Goal: Answer question/provide support: Share knowledge or assist other users

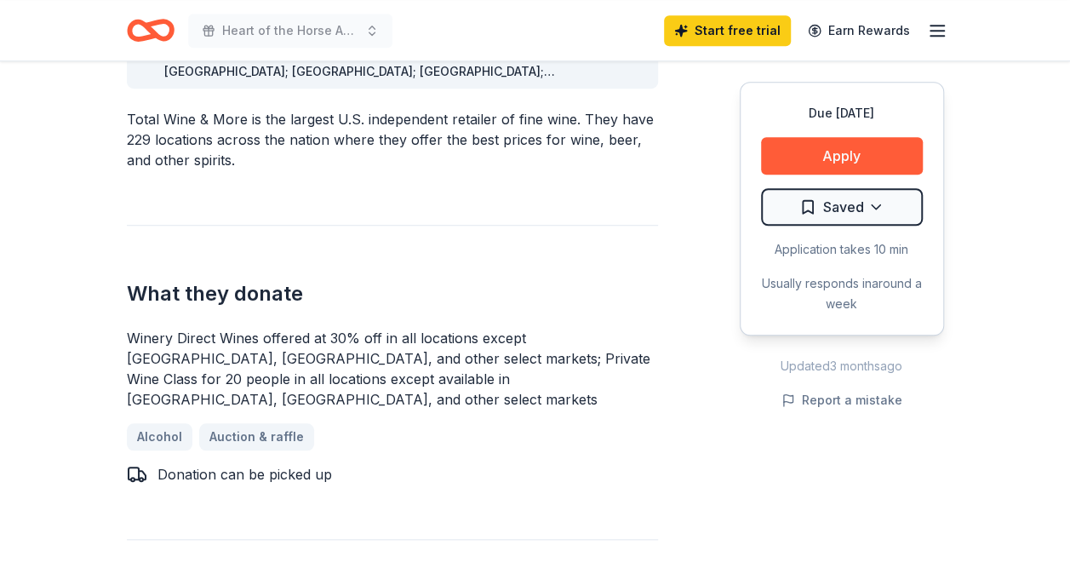
scroll to position [511, 0]
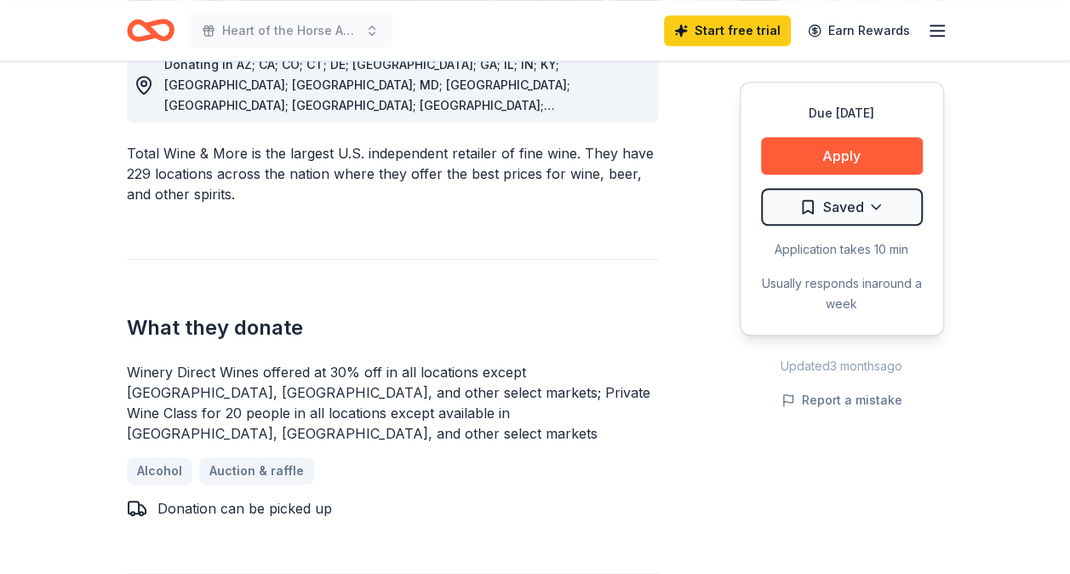
click at [935, 31] on line "button" at bounding box center [938, 31] width 14 height 0
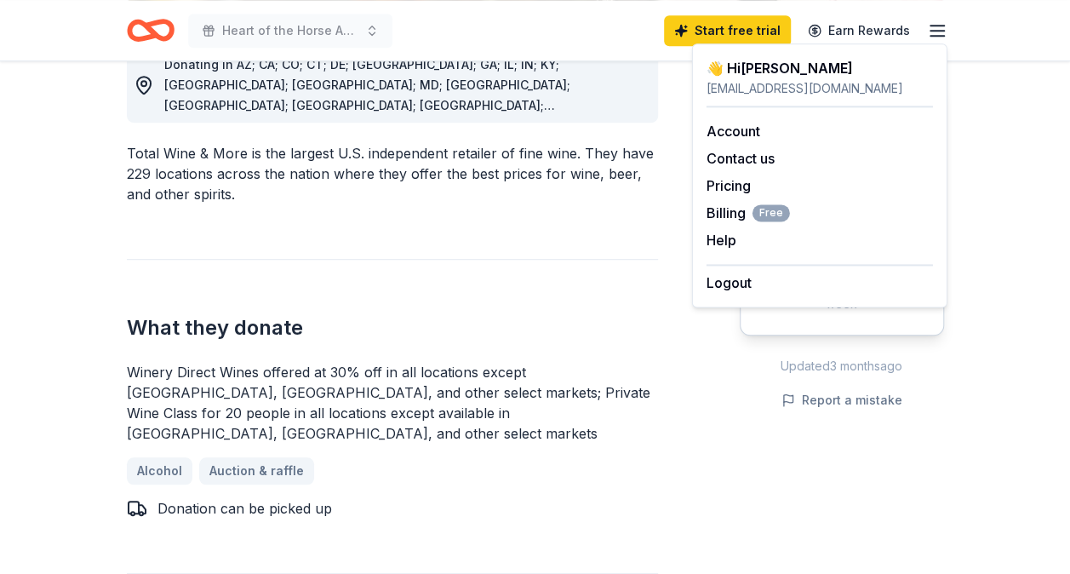
click at [589, 481] on div "Donating in AZ; CA; CO; CT; DE; FL; GA; IL; IN; KY; LA; MA; MD; MN; MO; NC; NJ;…" at bounding box center [392, 567] width 531 height 1121
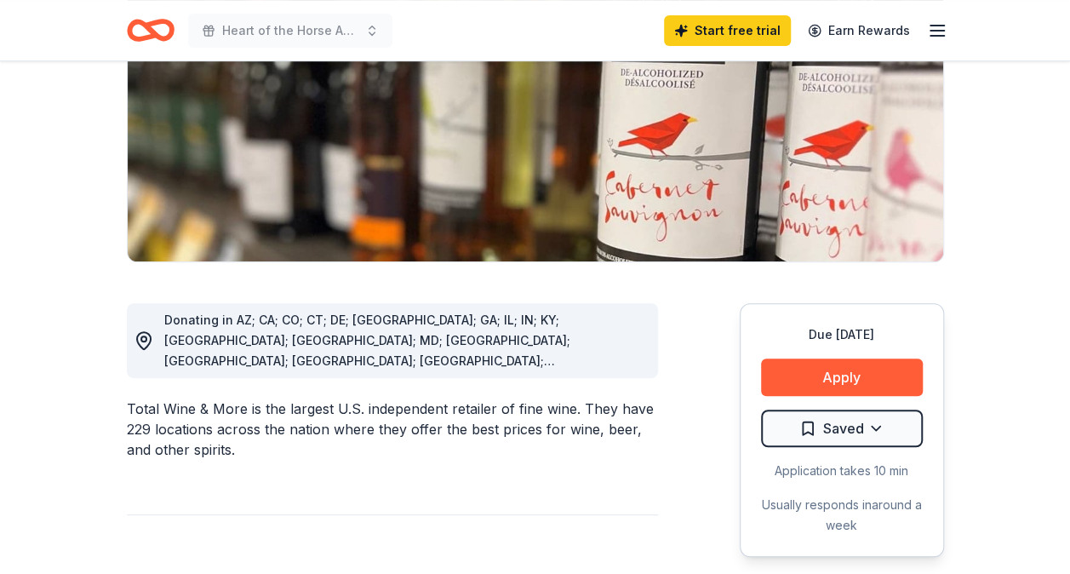
scroll to position [0, 0]
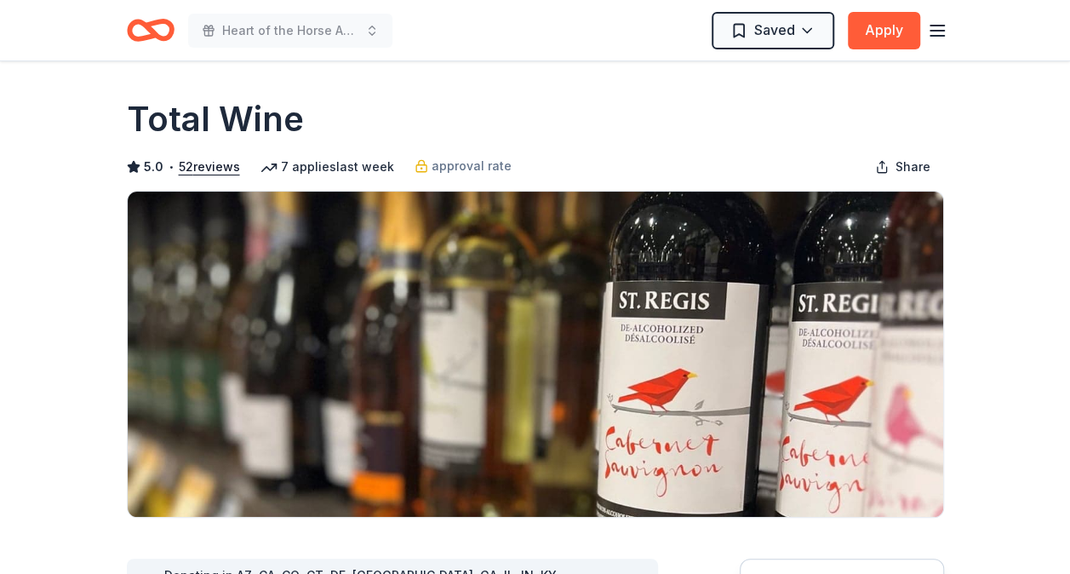
click at [935, 27] on icon "button" at bounding box center [937, 30] width 20 height 20
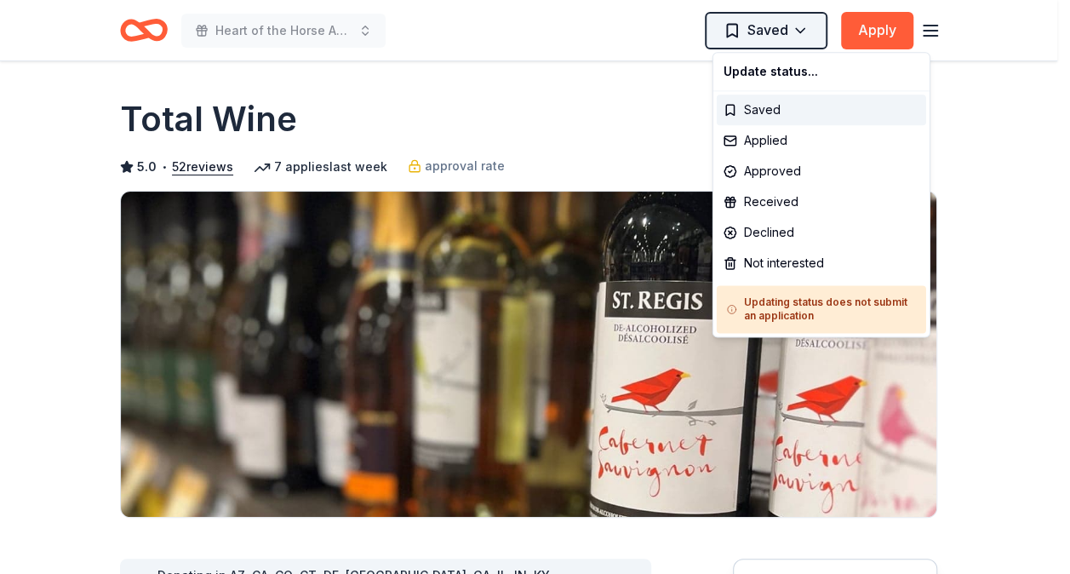
click at [822, 27] on html "Heart of the Horse Annual Fall Fundraiser Event Saved Apply Due in 18 days Shar…" at bounding box center [535, 287] width 1070 height 574
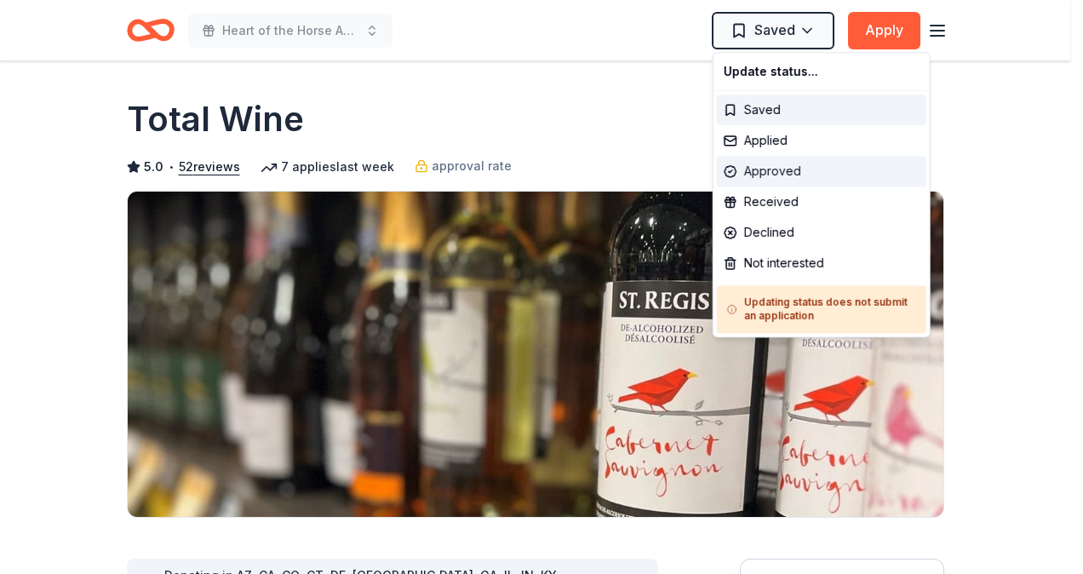
click at [776, 170] on div "Approved" at bounding box center [821, 171] width 209 height 31
drag, startPoint x: 776, startPoint y: 170, endPoint x: 782, endPoint y: 198, distance: 27.9
click at [782, 198] on div "Update status... Saved Applied Approved Received Declined Not interested Updati…" at bounding box center [822, 194] width 218 height 285
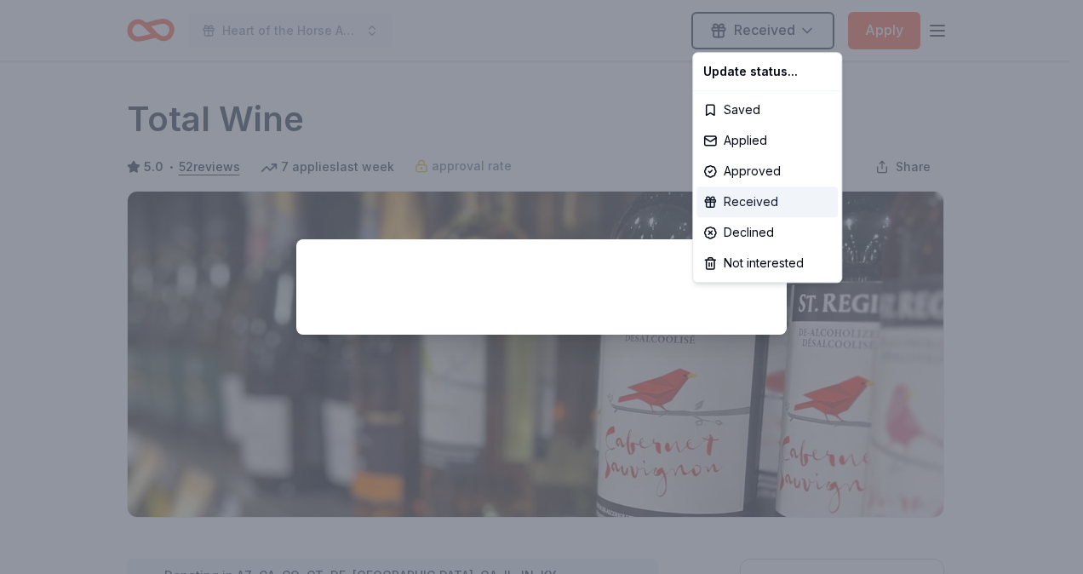
click at [742, 193] on div "Received" at bounding box center [766, 201] width 141 height 31
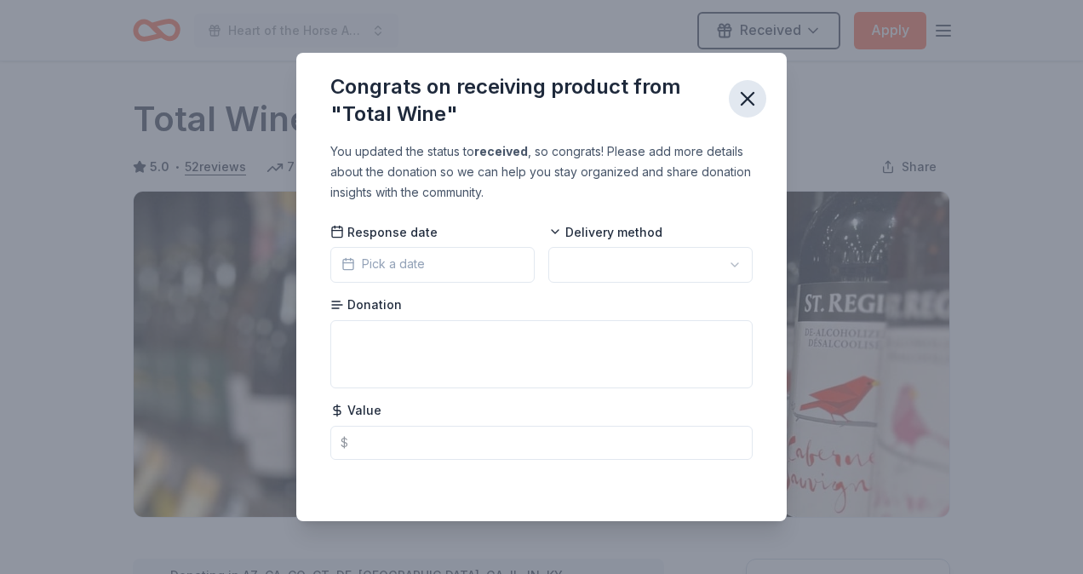
click at [746, 99] on icon "button" at bounding box center [748, 99] width 24 height 24
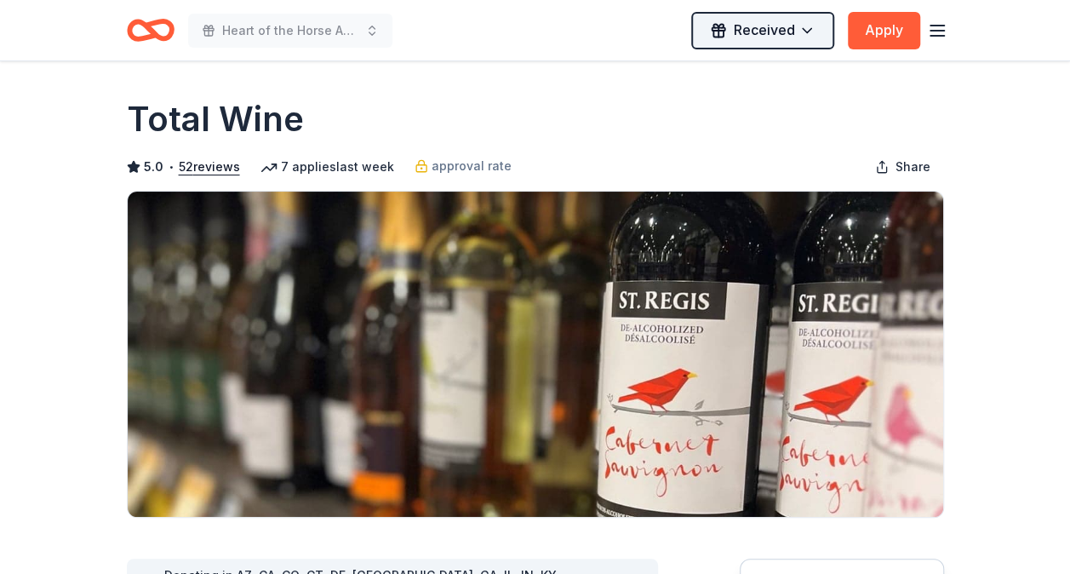
click at [811, 26] on html "Heart of the Horse Annual Fall Fundraiser Event Received Apply Due in 18 days S…" at bounding box center [535, 287] width 1070 height 574
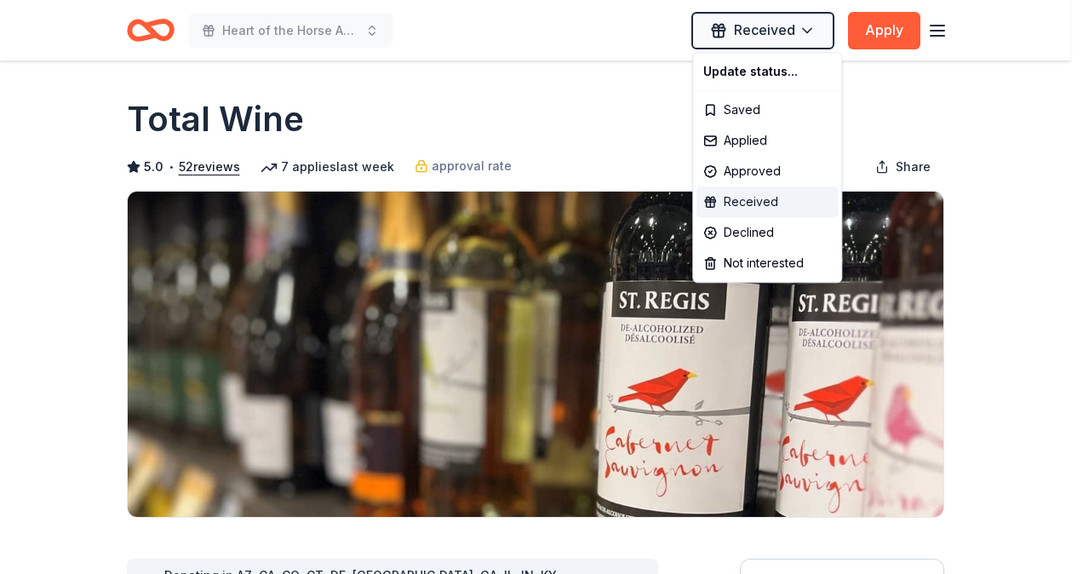
click at [740, 203] on div "Received" at bounding box center [766, 201] width 141 height 31
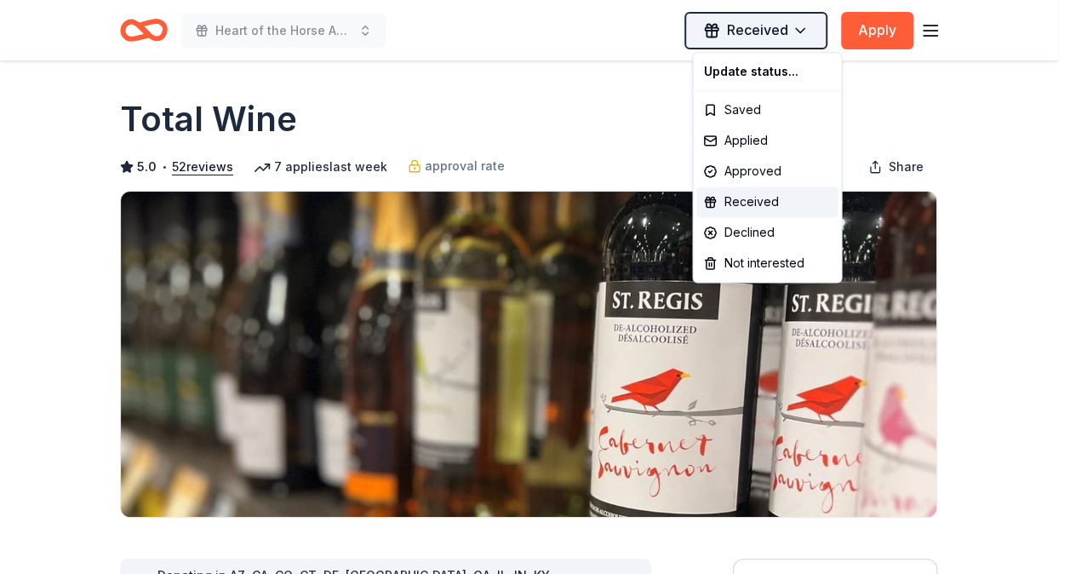
click at [733, 26] on html "Heart of the Horse Annual Fall Fundraiser Event Received Apply Due in 18 days S…" at bounding box center [535, 287] width 1070 height 574
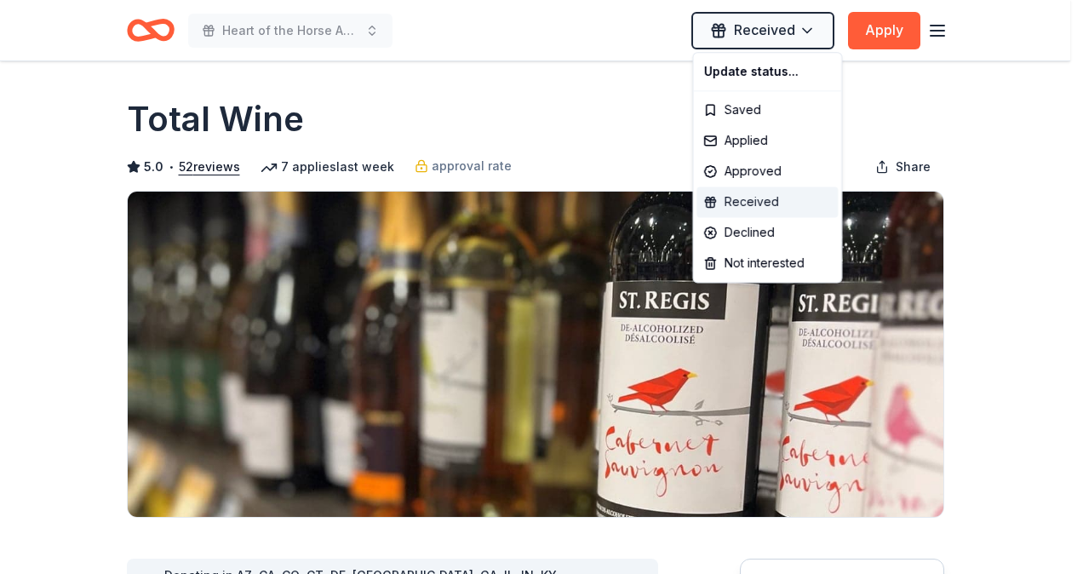
click at [732, 198] on div "Received" at bounding box center [766, 201] width 141 height 31
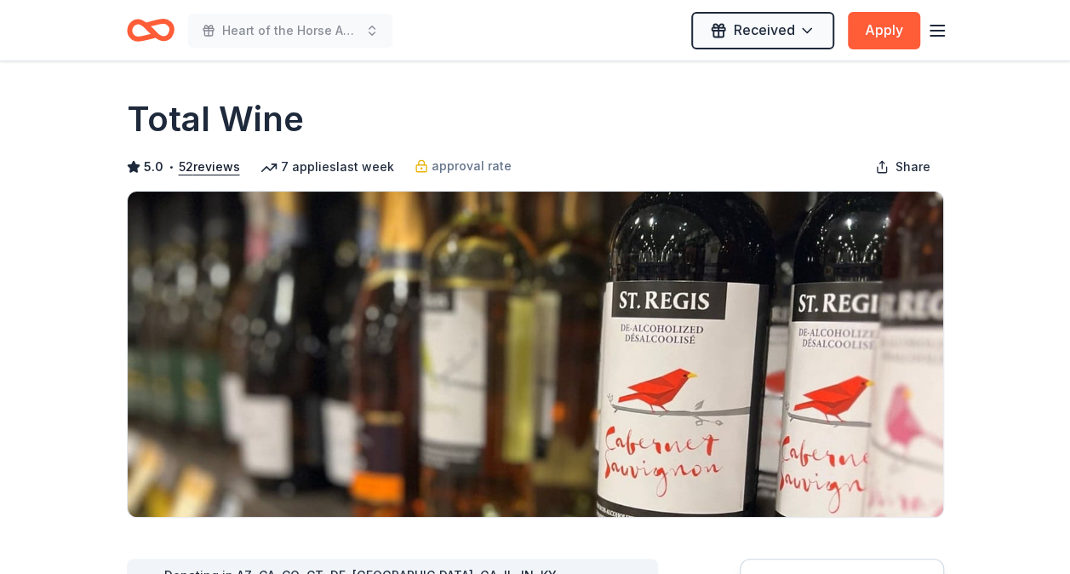
click at [938, 31] on icon "button" at bounding box center [937, 30] width 20 height 20
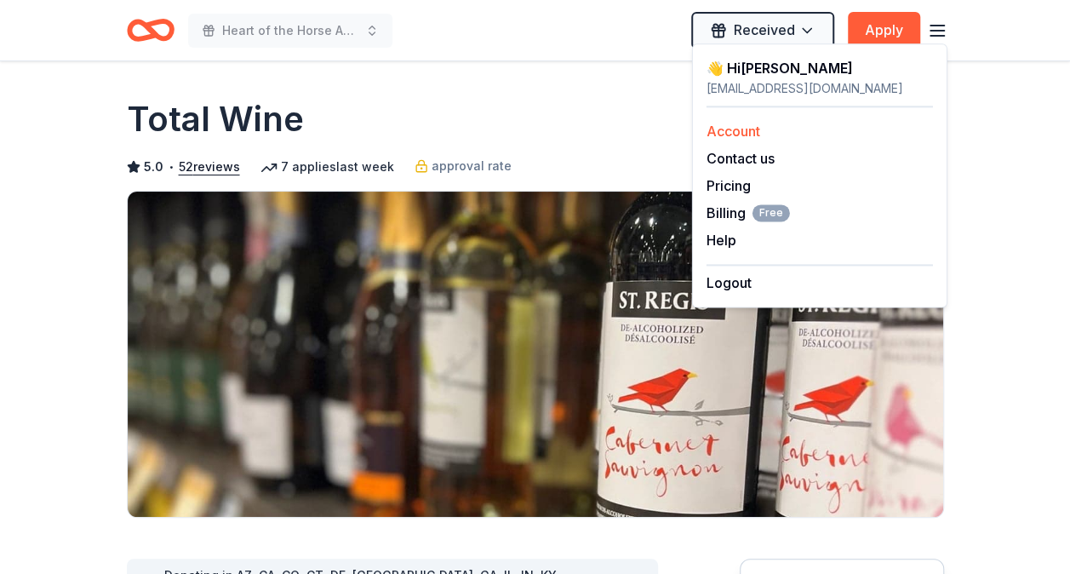
click at [734, 133] on link "Account" at bounding box center [734, 131] width 54 height 17
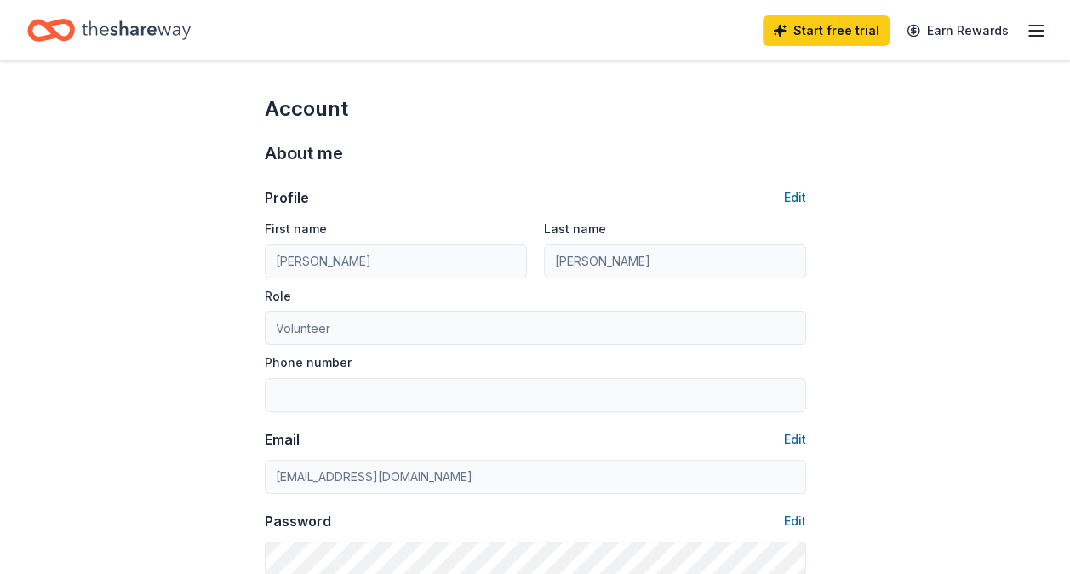
click at [1029, 31] on line "button" at bounding box center [1036, 31] width 14 height 0
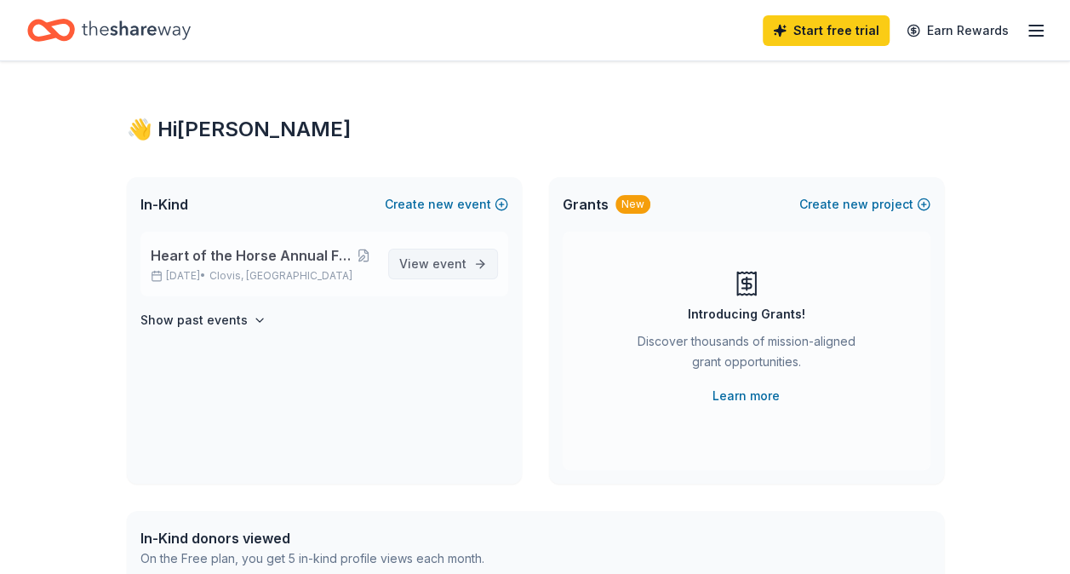
click at [447, 261] on span "event" at bounding box center [450, 263] width 34 height 14
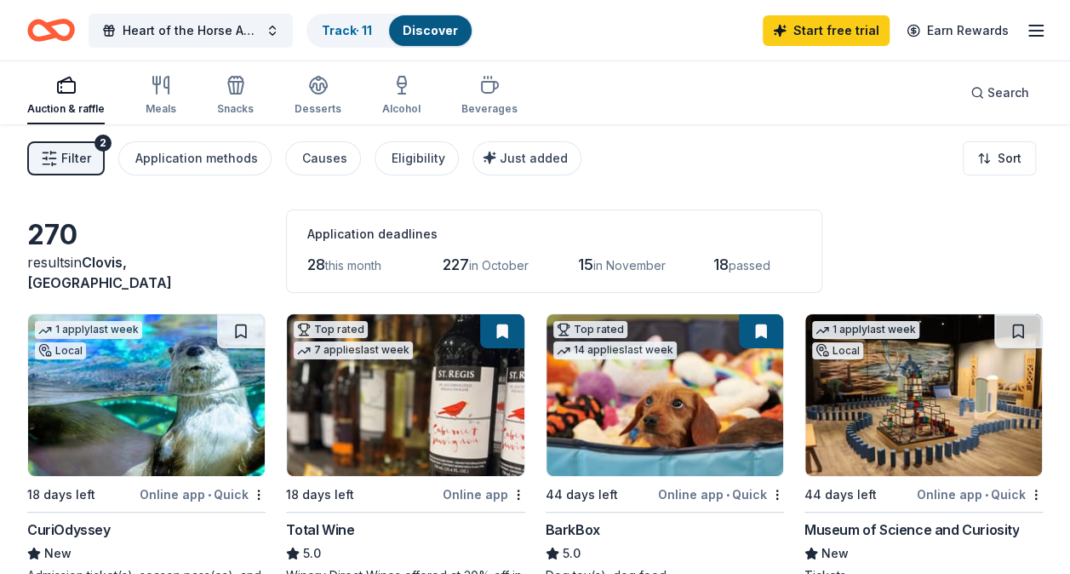
click at [80, 155] on span "Filter" at bounding box center [76, 158] width 30 height 20
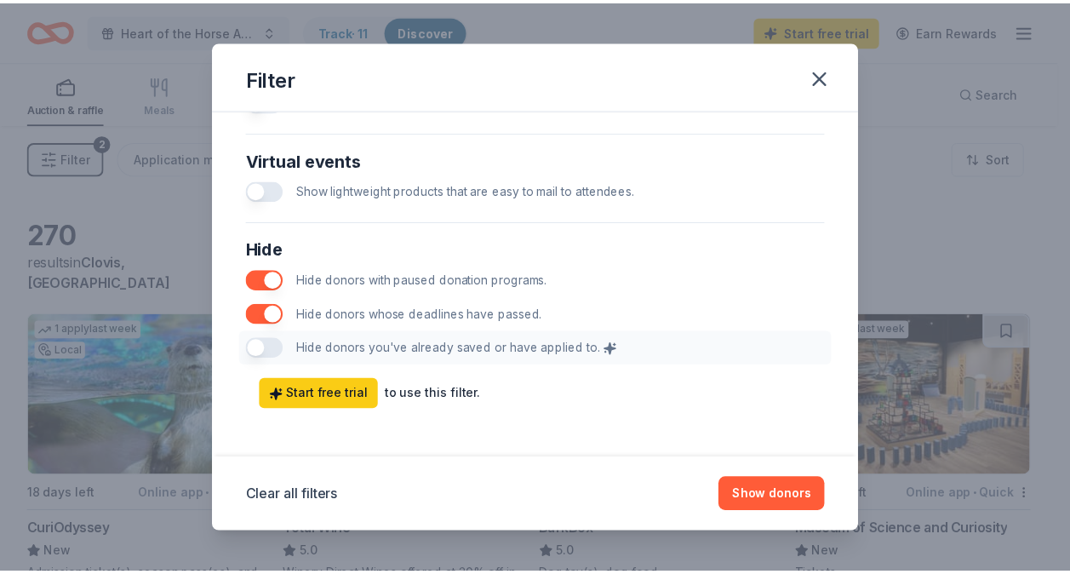
scroll to position [887, 0]
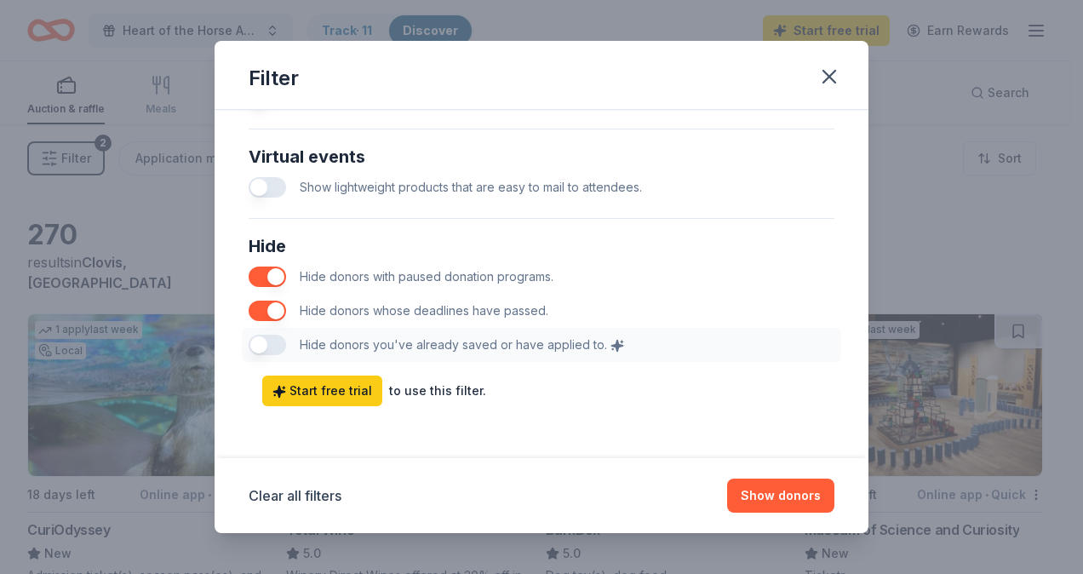
click at [271, 312] on button "button" at bounding box center [267, 311] width 37 height 20
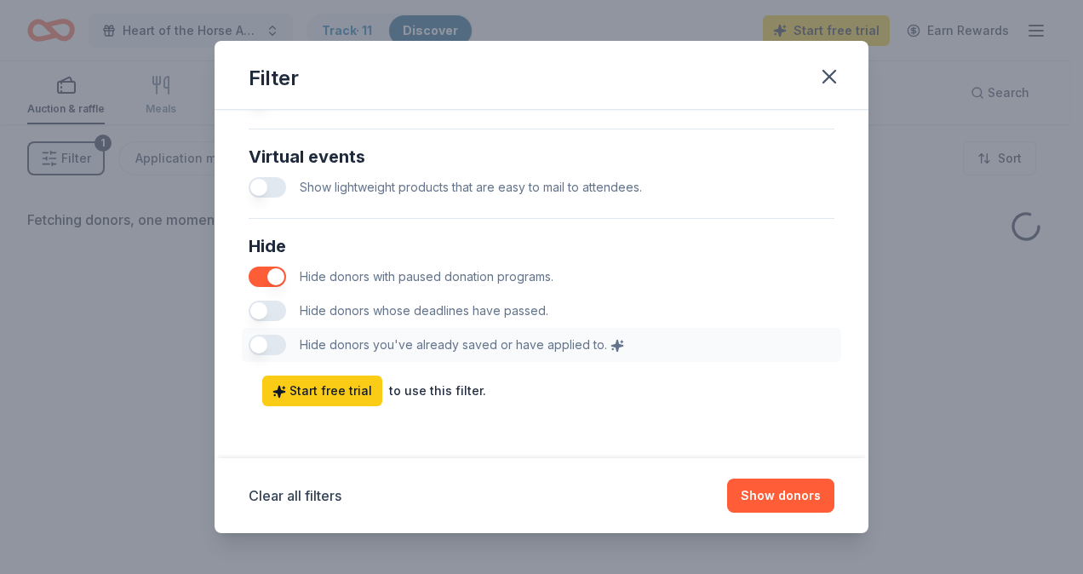
click at [279, 274] on button "button" at bounding box center [267, 277] width 37 height 20
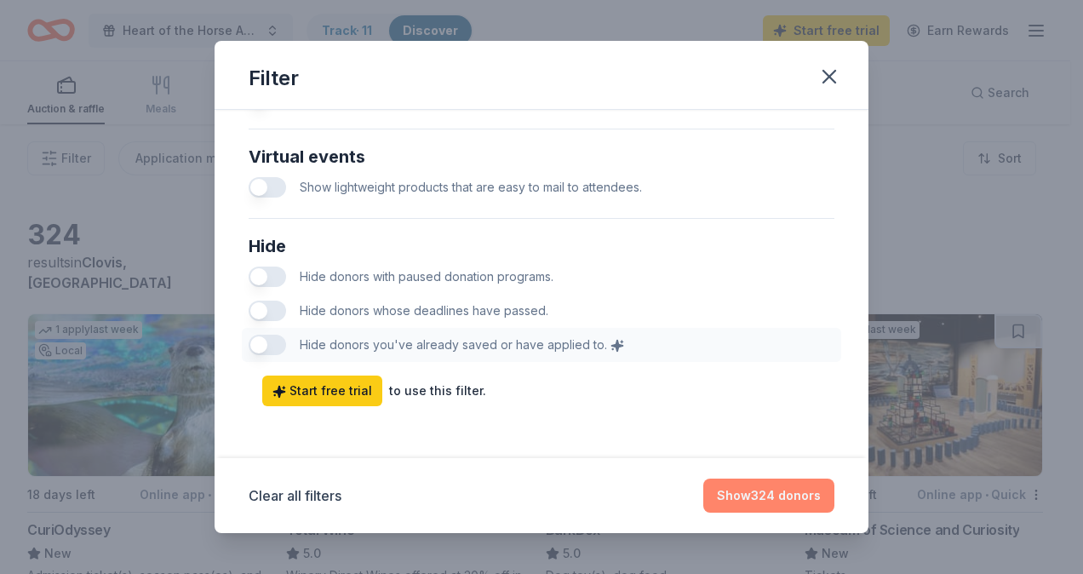
click at [780, 499] on button "Show 324 donors" at bounding box center [768, 496] width 131 height 34
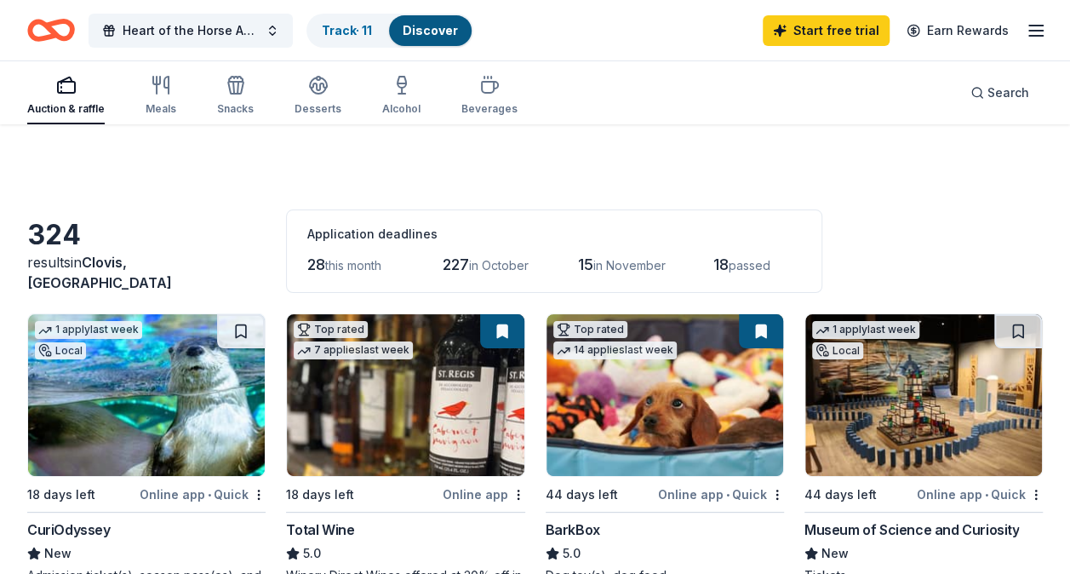
scroll to position [85, 0]
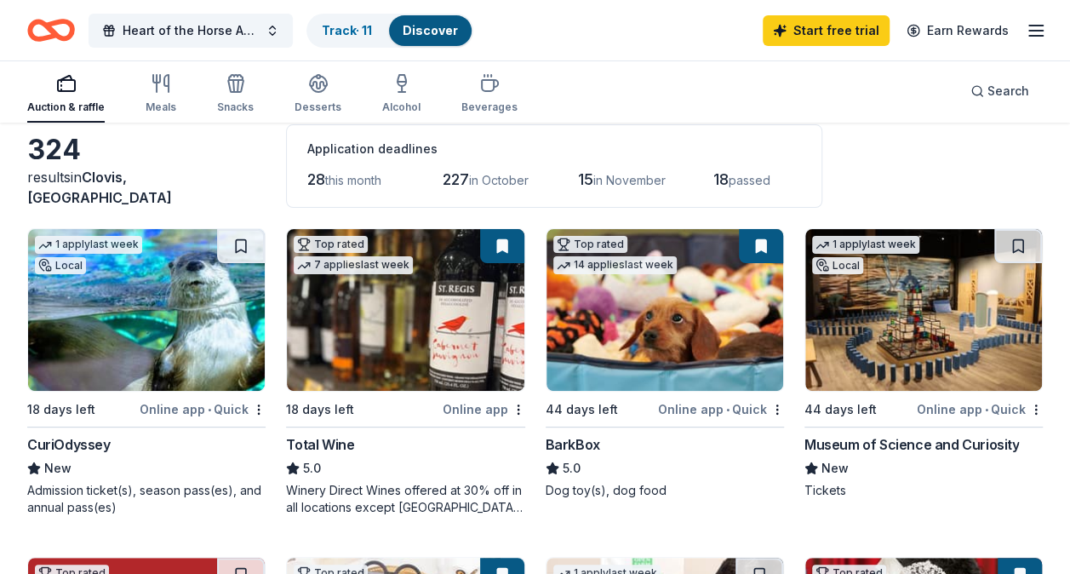
click at [502, 241] on button at bounding box center [502, 246] width 44 height 34
click at [347, 258] on div "7 applies last week" at bounding box center [353, 265] width 119 height 18
click at [761, 245] on button at bounding box center [761, 246] width 44 height 34
click at [759, 250] on button at bounding box center [761, 246] width 44 height 34
click at [662, 278] on img at bounding box center [665, 310] width 237 height 162
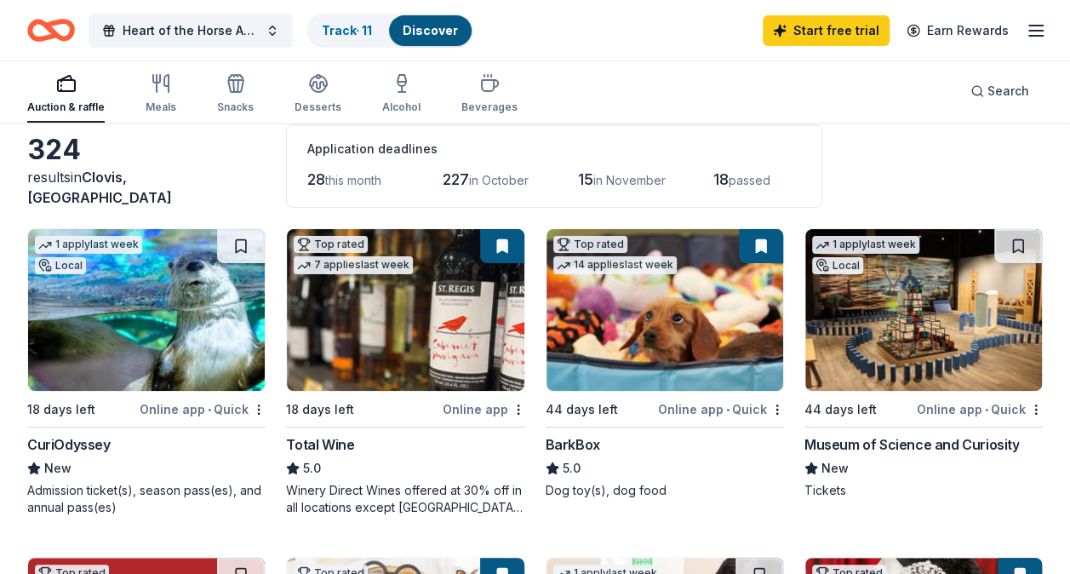
click at [762, 245] on button at bounding box center [761, 246] width 44 height 34
click at [753, 249] on button at bounding box center [761, 246] width 44 height 34
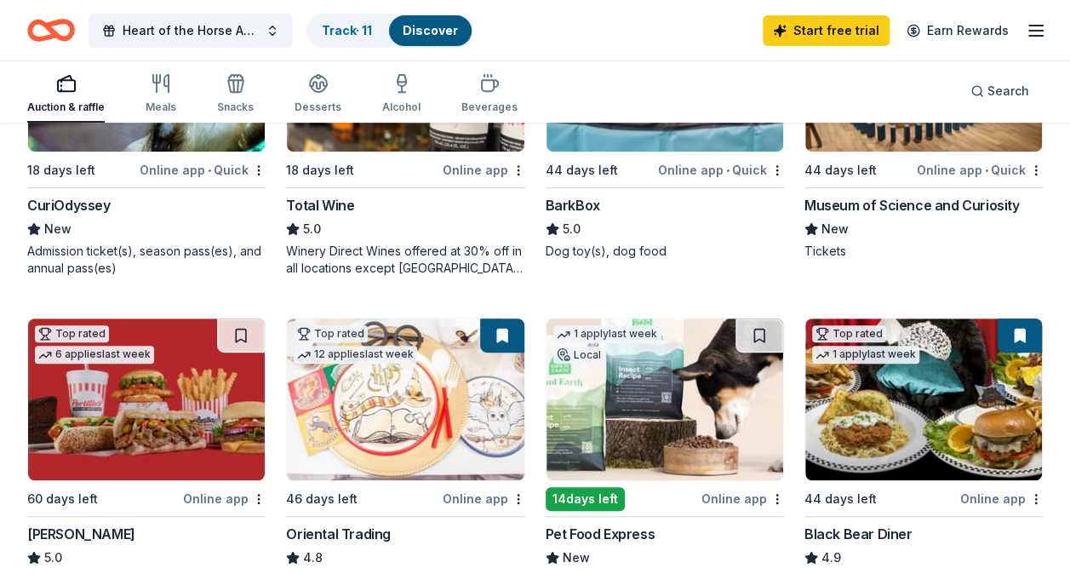
scroll to position [341, 0]
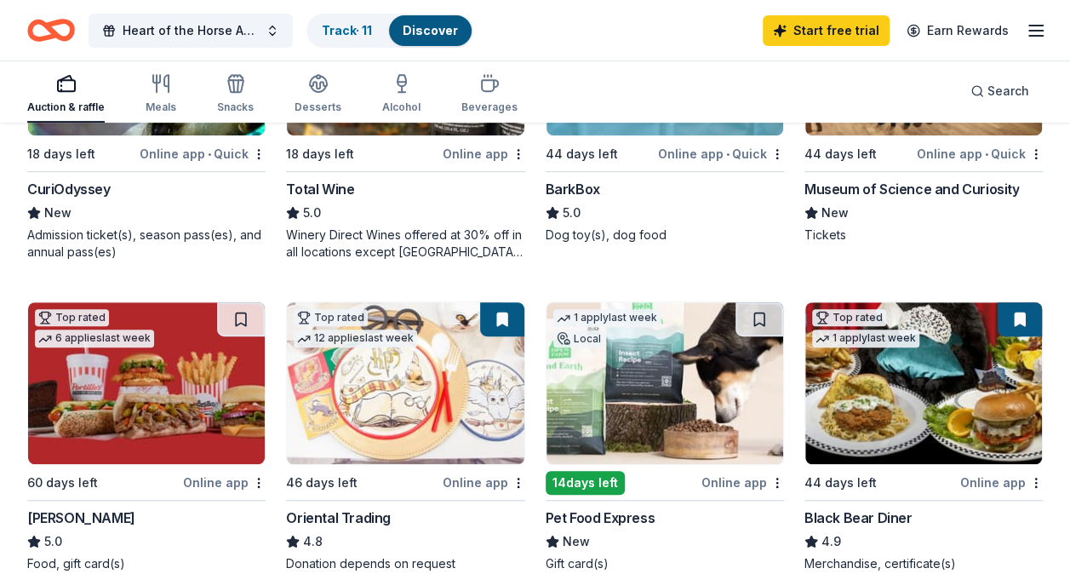
click at [502, 321] on button at bounding box center [502, 319] width 44 height 34
click at [503, 324] on button at bounding box center [502, 319] width 44 height 34
click at [433, 383] on img at bounding box center [405, 383] width 237 height 162
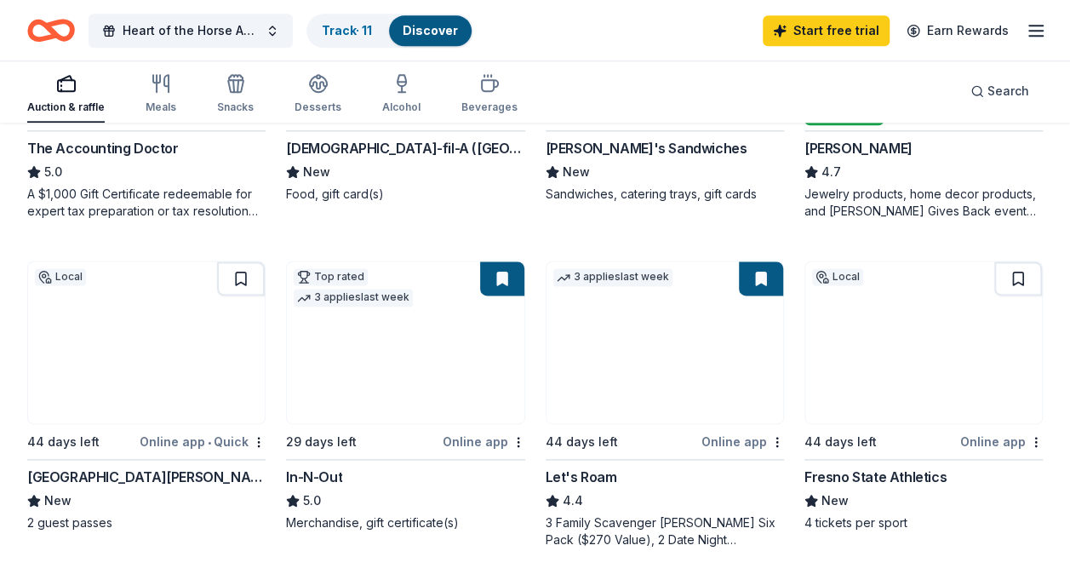
scroll to position [1107, 0]
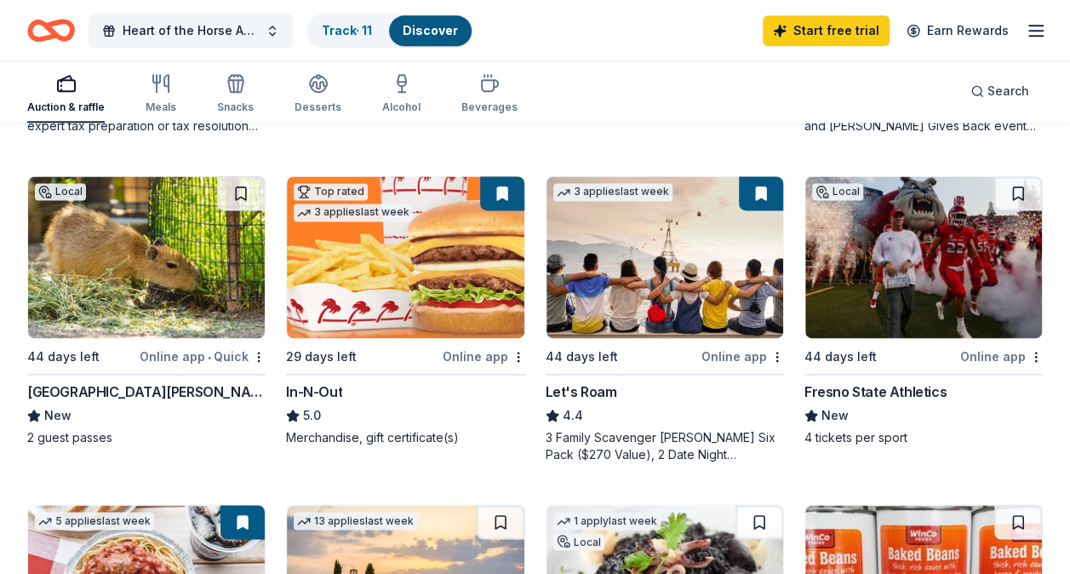
click at [501, 187] on button at bounding box center [502, 193] width 44 height 34
click at [501, 194] on button at bounding box center [502, 193] width 44 height 34
click at [417, 229] on img at bounding box center [405, 257] width 237 height 162
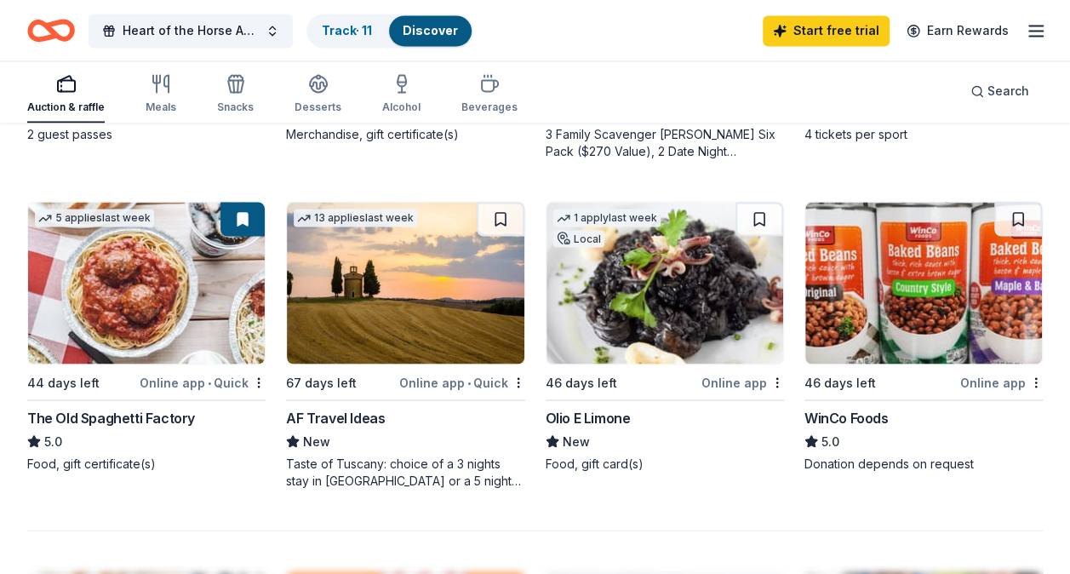
scroll to position [1447, 0]
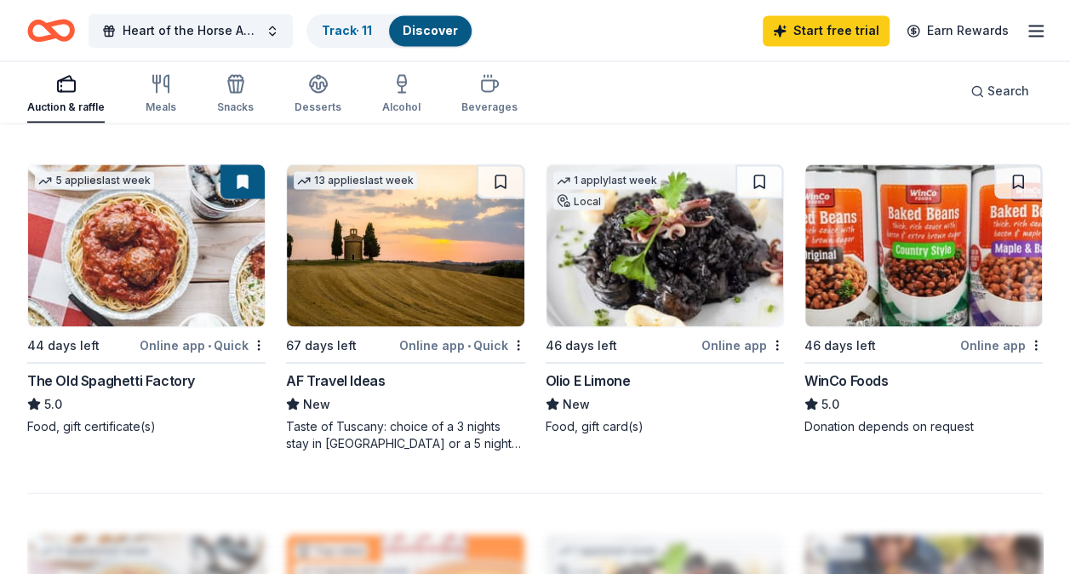
click at [239, 184] on button at bounding box center [243, 181] width 44 height 34
click at [163, 225] on img at bounding box center [146, 245] width 237 height 162
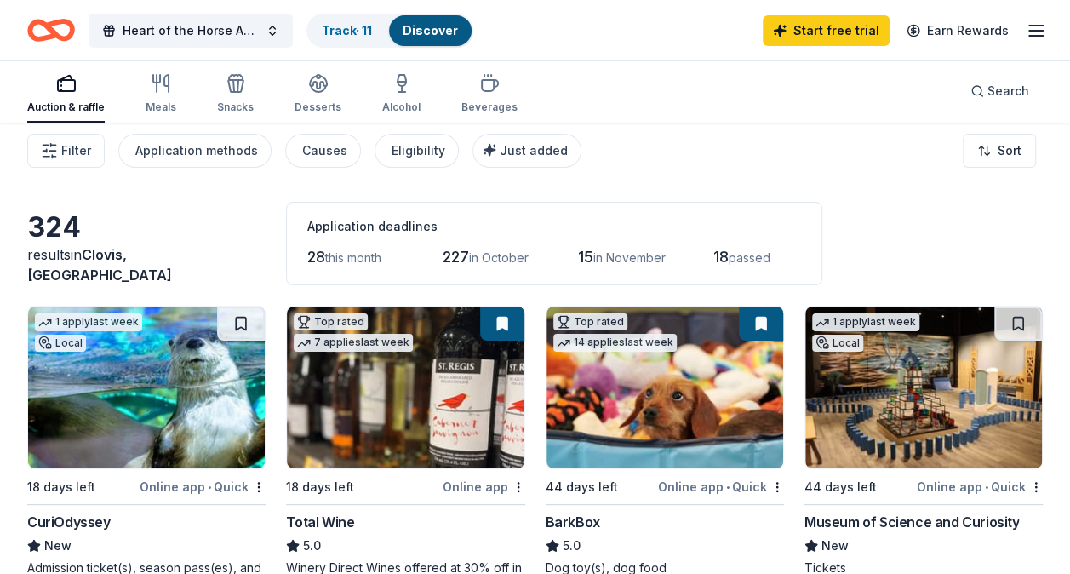
scroll to position [0, 0]
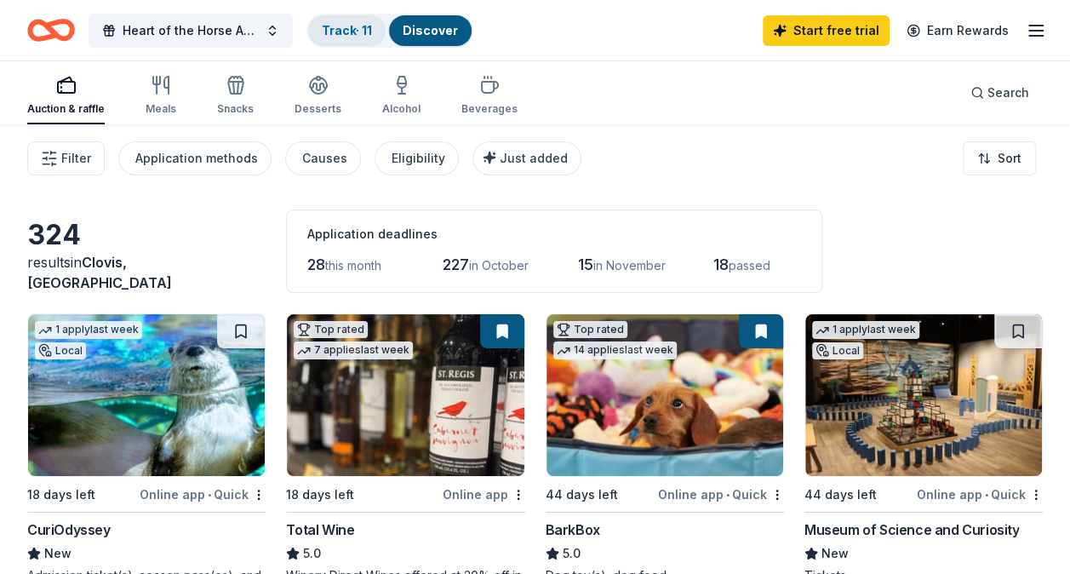
click at [335, 37] on div "Track · 11" at bounding box center [346, 30] width 77 height 31
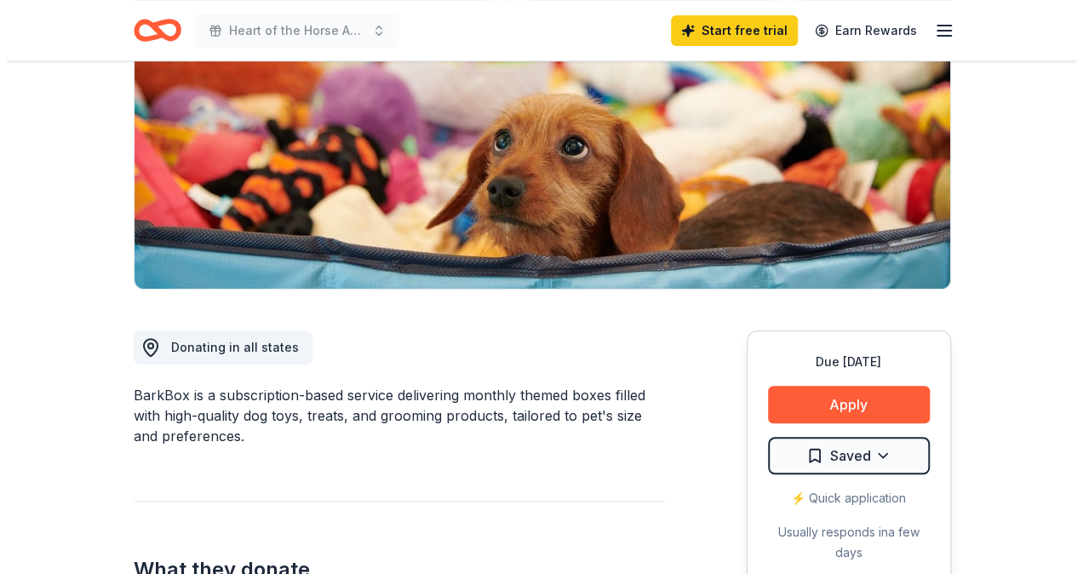
scroll to position [255, 0]
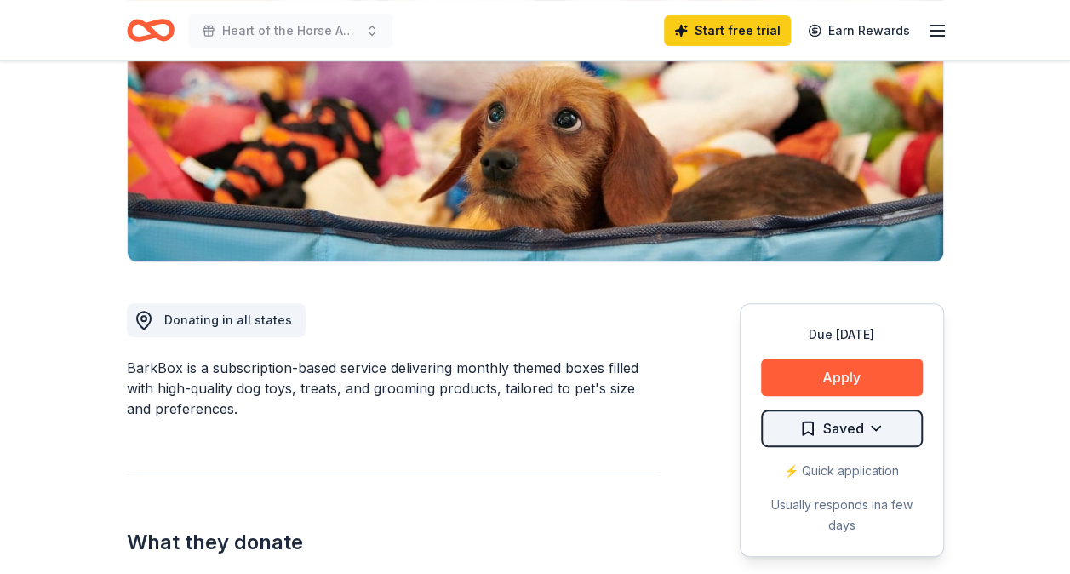
click at [879, 318] on html "Heart of the Horse Annual Fall Fundraiser Event Start free trial Earn Rewards D…" at bounding box center [535, 32] width 1070 height 574
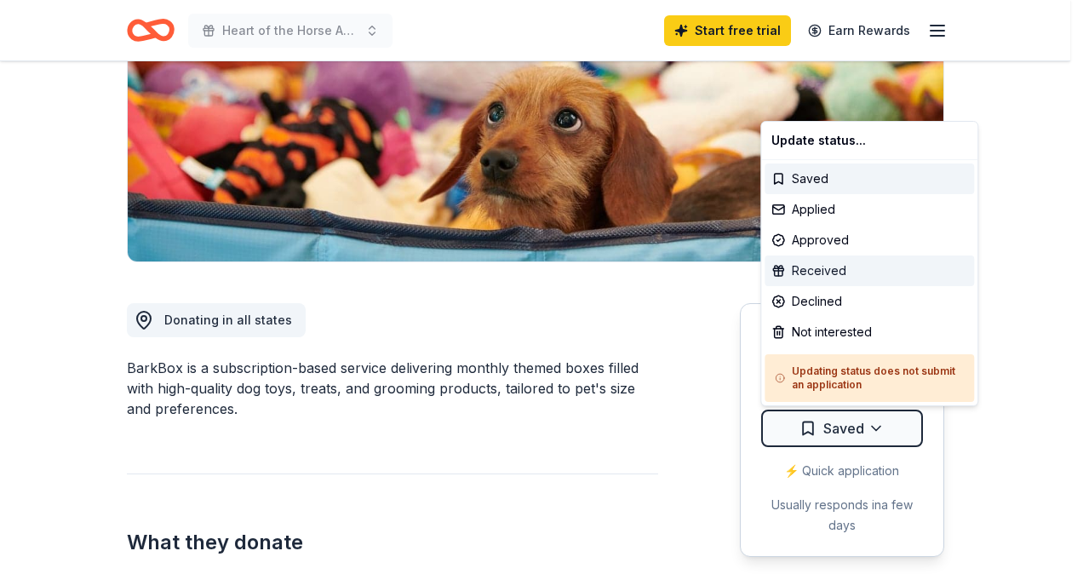
click at [836, 274] on div "Received" at bounding box center [869, 270] width 209 height 31
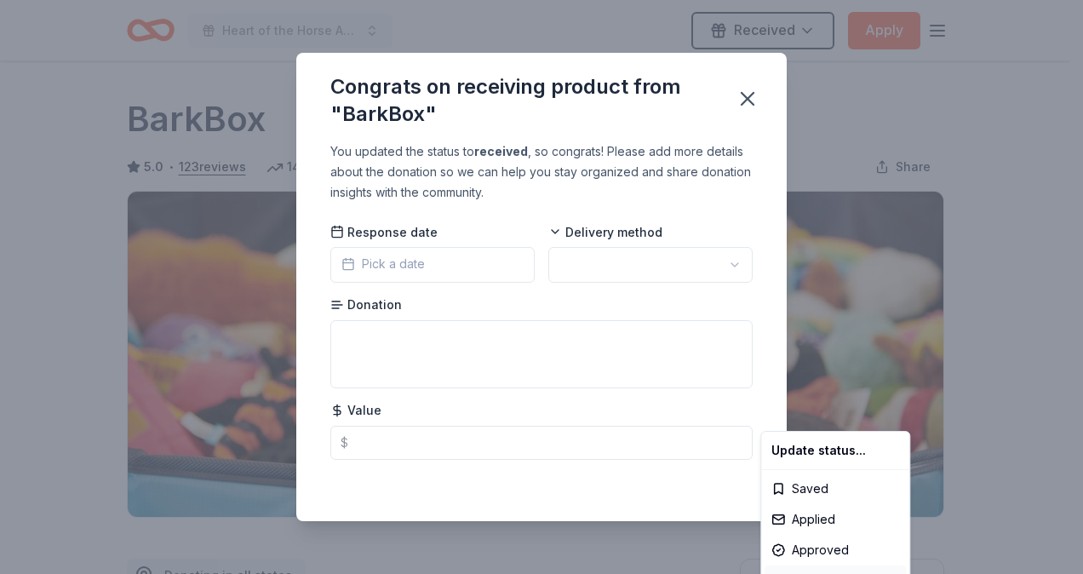
scroll to position [0, 0]
click at [742, 98] on html "Heart of the Horse Annual Fall Fundraiser Event Received Apply Due in 44 days S…" at bounding box center [541, 287] width 1083 height 574
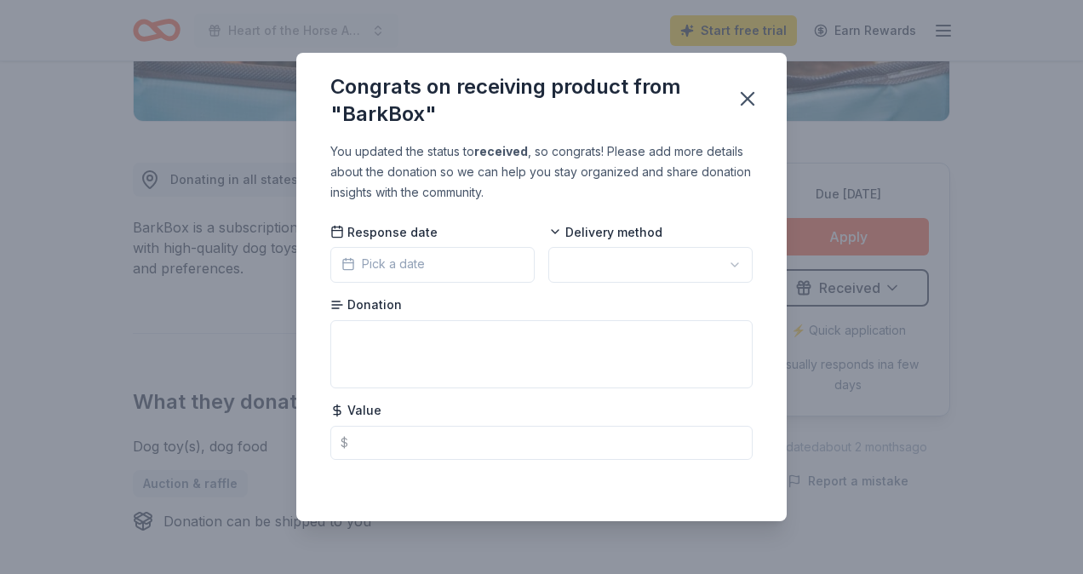
click at [347, 260] on icon "button" at bounding box center [348, 264] width 14 height 14
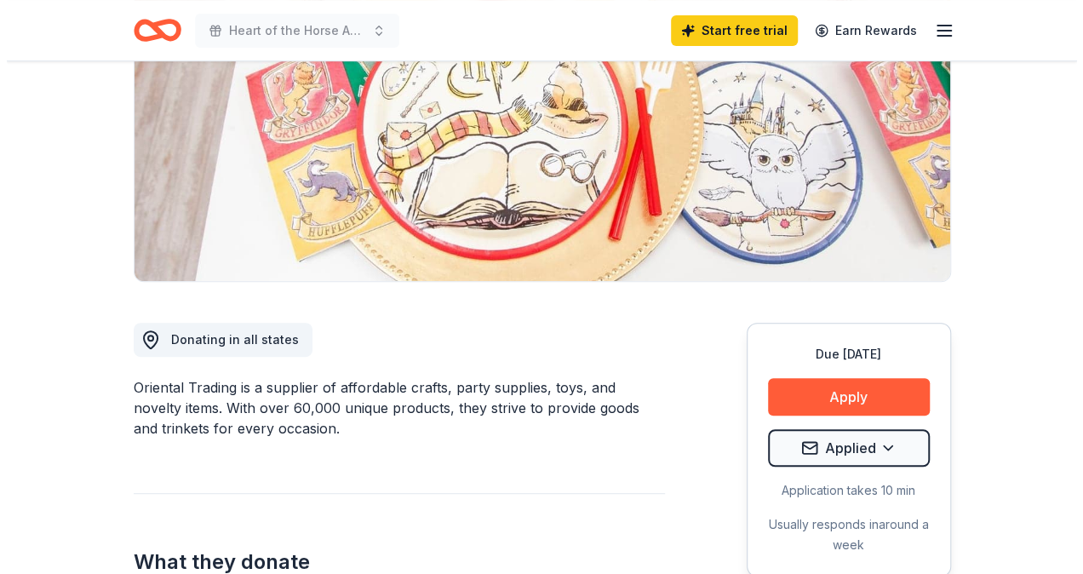
scroll to position [255, 0]
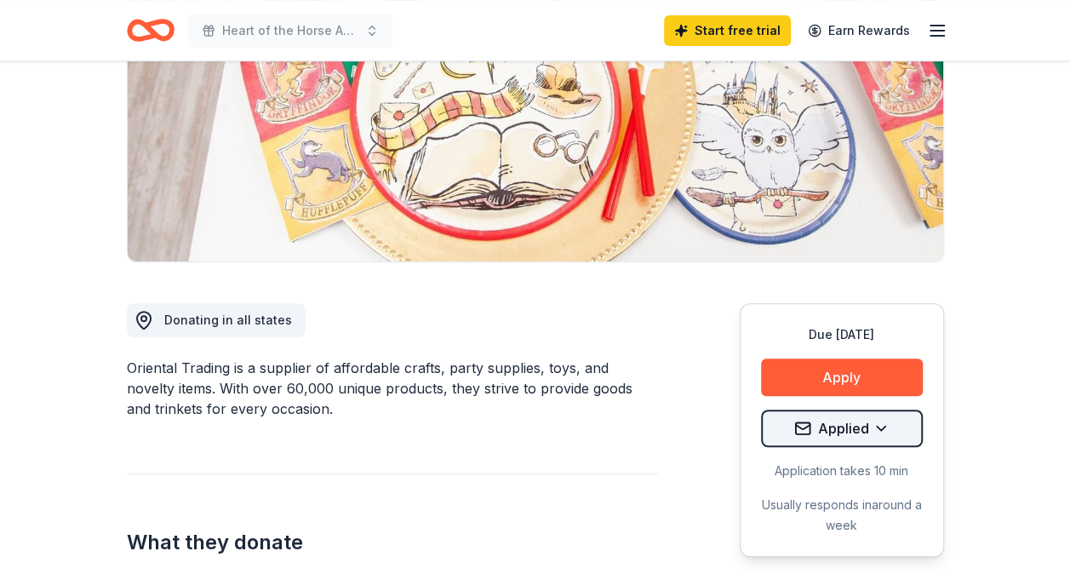
click at [884, 318] on html "Heart of the Horse Annual Fall Fundraiser Event Start free trial Earn Rewards D…" at bounding box center [535, 32] width 1070 height 574
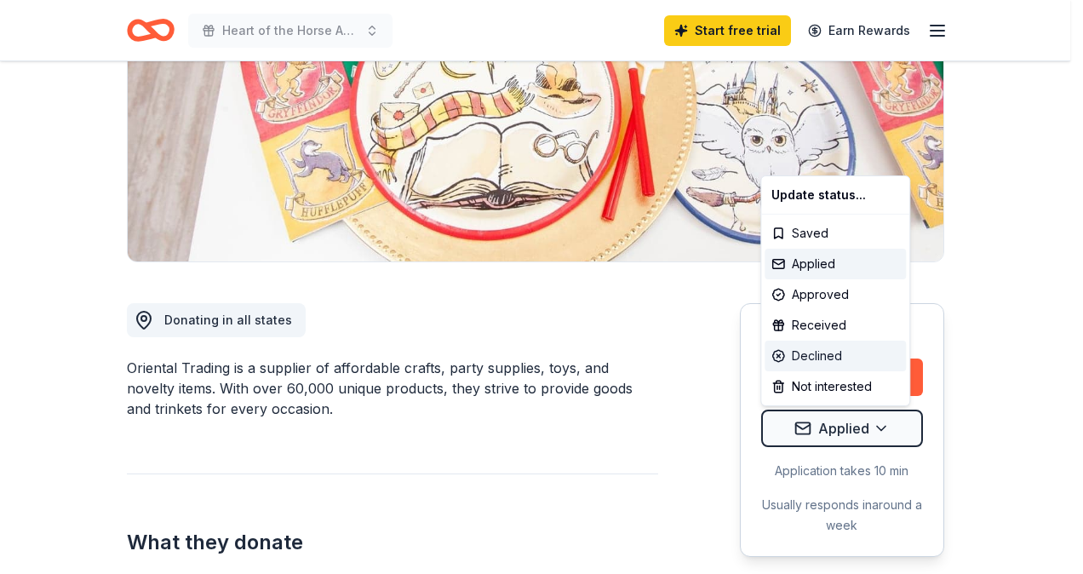
click at [814, 347] on div "Declined" at bounding box center [835, 356] width 141 height 31
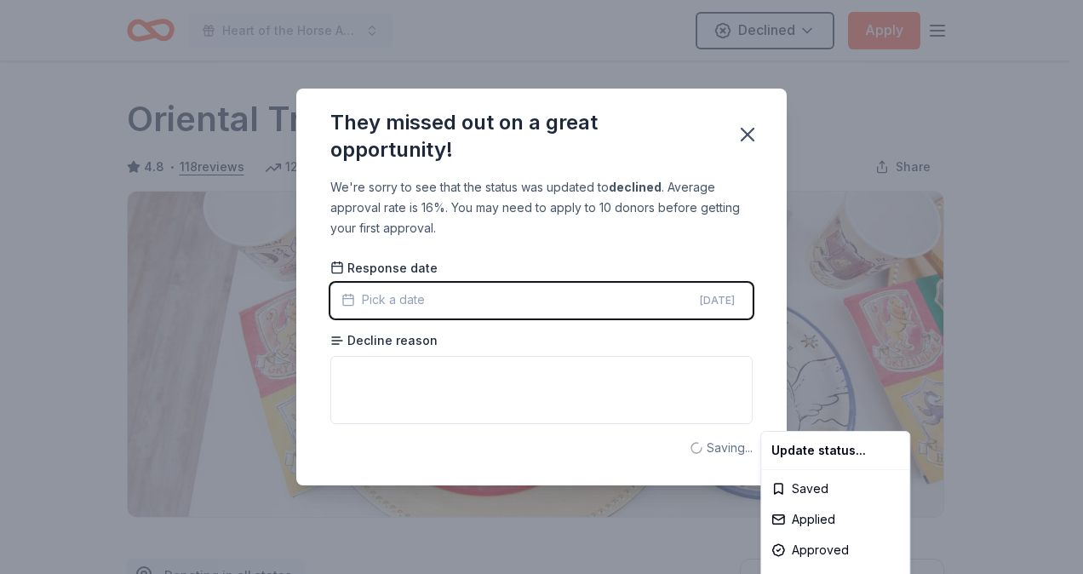
scroll to position [0, 0]
click at [334, 266] on html "Heart of the Horse Annual Fall Fundraiser Event Declined Apply Due in 46 days S…" at bounding box center [541, 287] width 1083 height 574
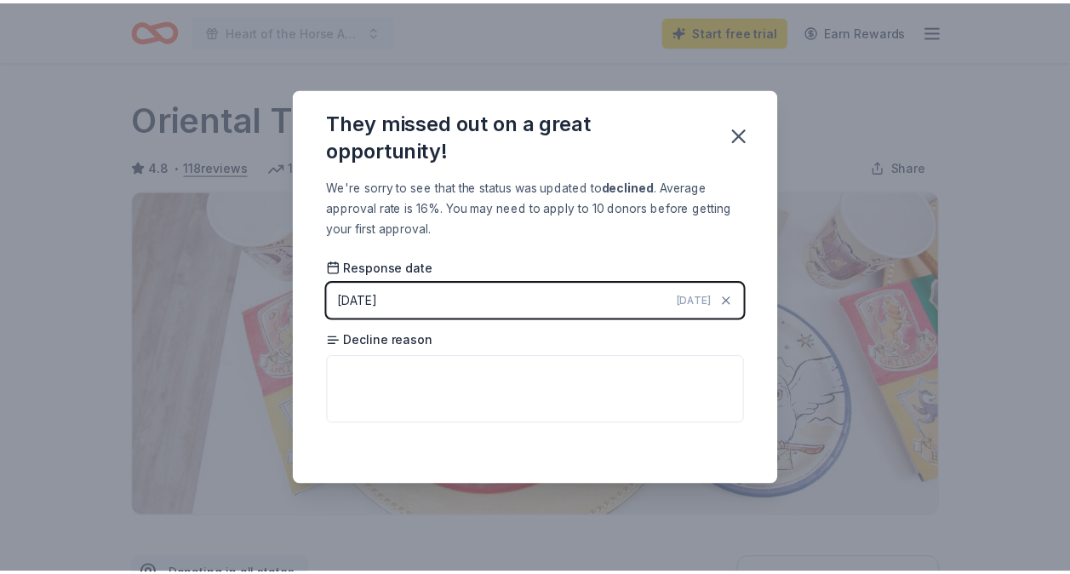
scroll to position [396, 0]
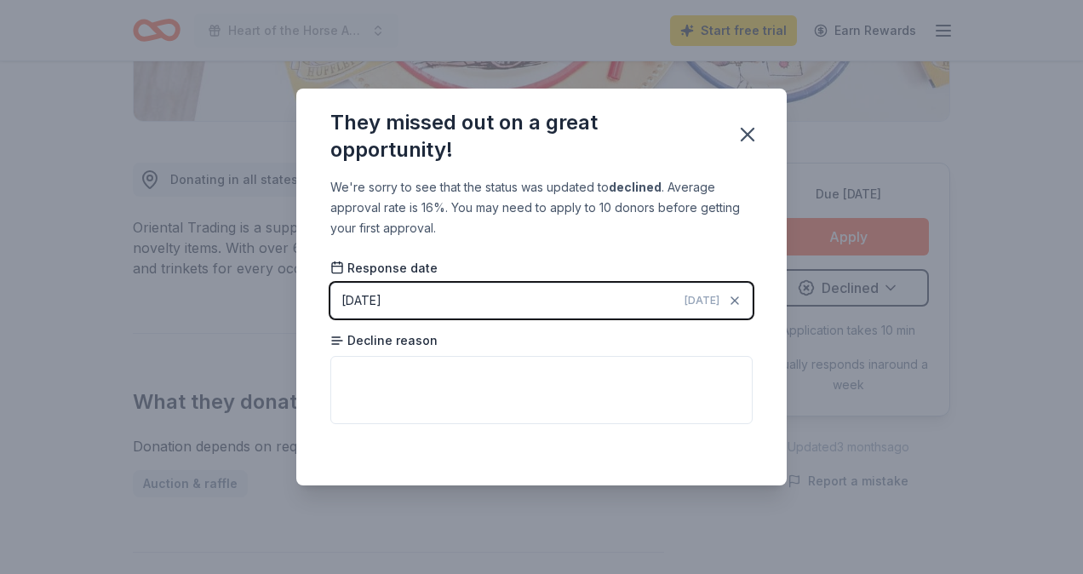
click at [370, 301] on div "09/08/2025" at bounding box center [361, 300] width 40 height 20
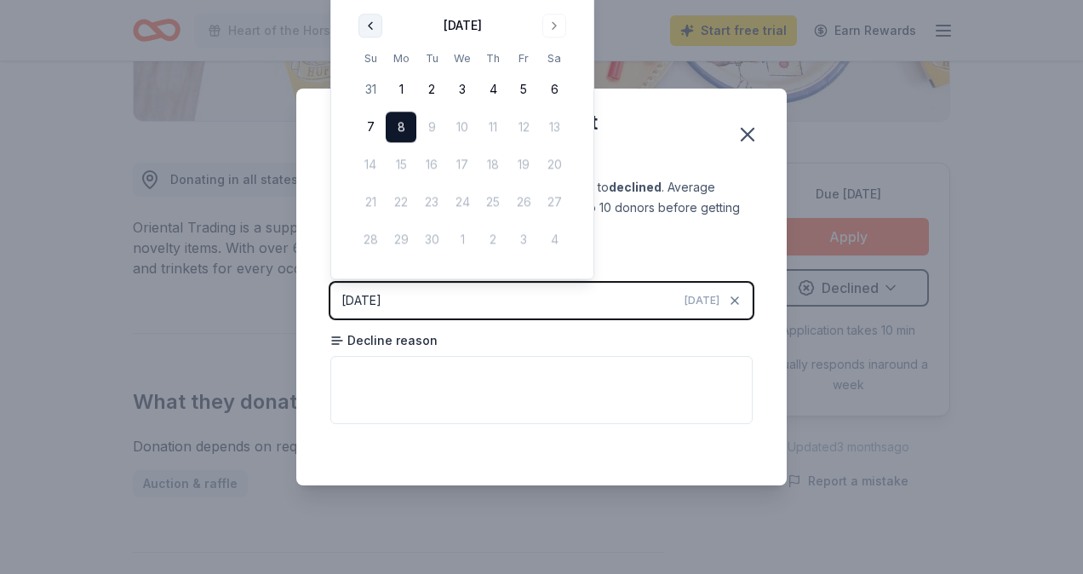
click at [371, 20] on button "Go to previous month" at bounding box center [370, 26] width 24 height 24
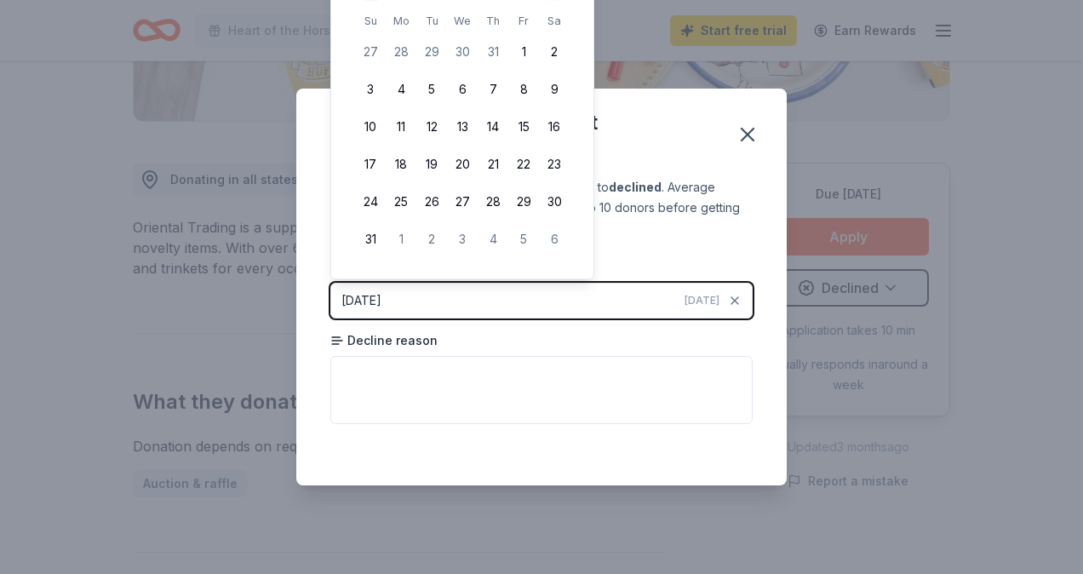
click at [371, 20] on th "Su" at bounding box center [370, 21] width 31 height 18
click at [381, 306] on div "[DATE]" at bounding box center [361, 300] width 40 height 20
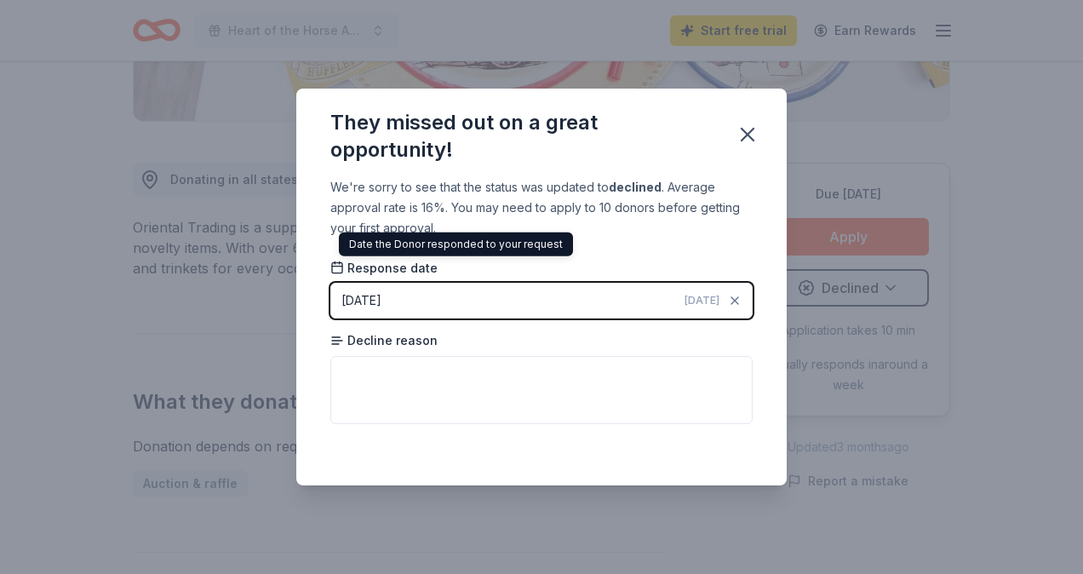
click at [401, 264] on span "Response date" at bounding box center [383, 268] width 107 height 17
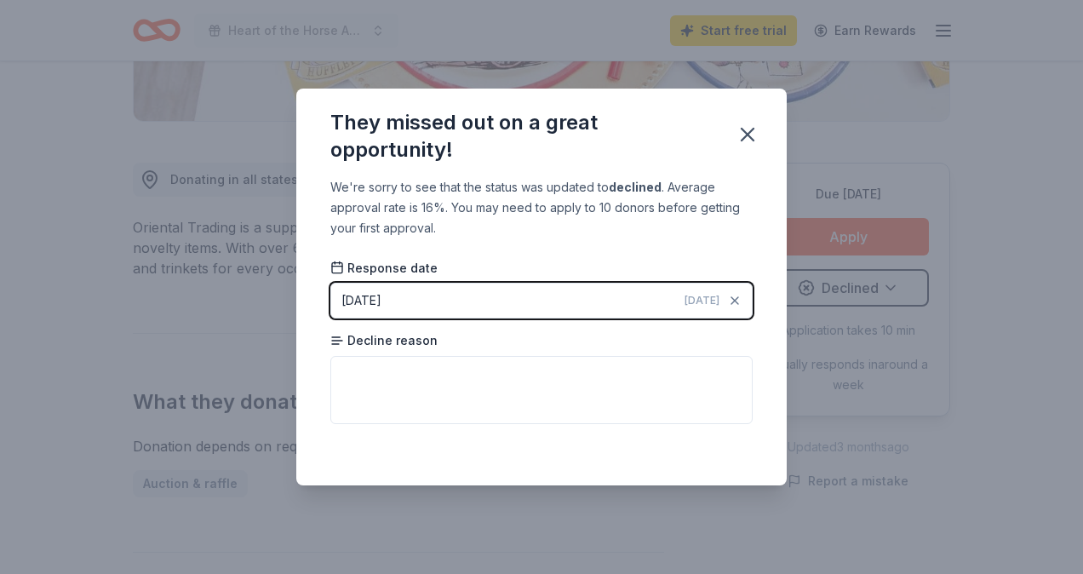
click at [405, 272] on span "Response date" at bounding box center [383, 268] width 107 height 17
click at [368, 299] on div "[DATE]" at bounding box center [361, 300] width 40 height 20
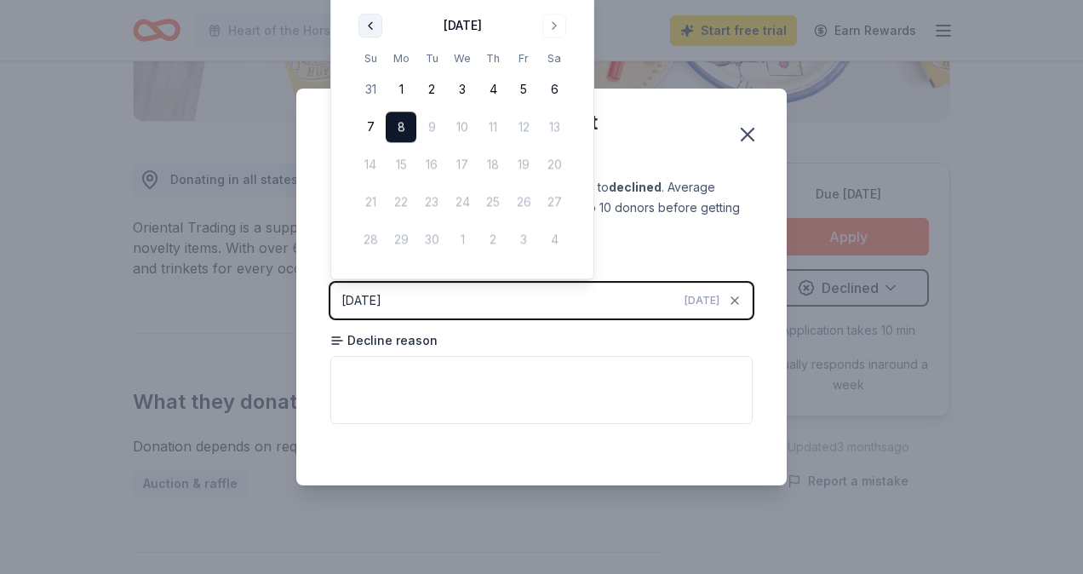
click at [373, 25] on button "Go to previous month" at bounding box center [370, 26] width 24 height 24
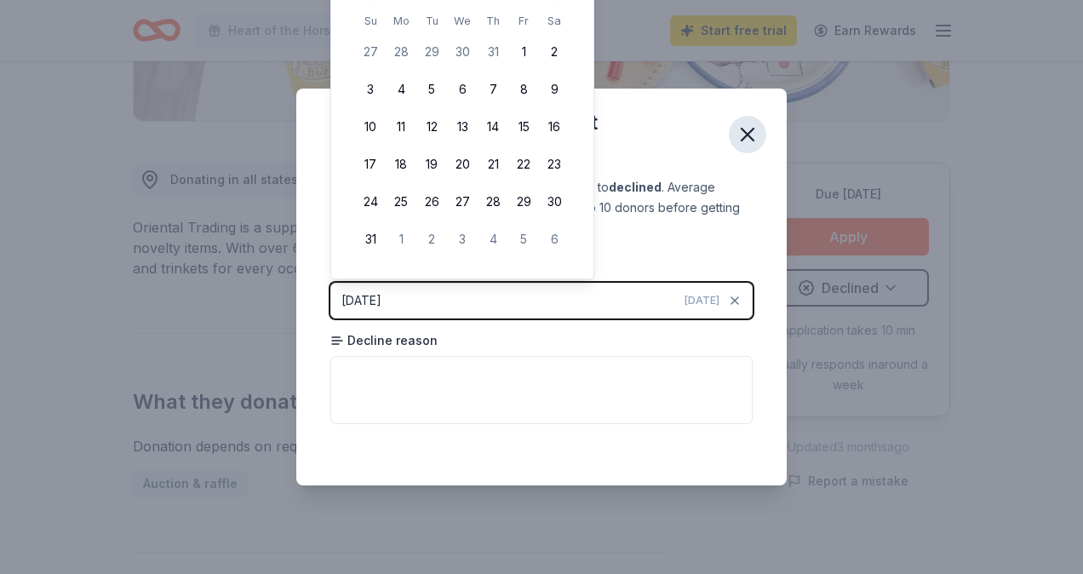
click at [736, 133] on icon "button" at bounding box center [748, 135] width 24 height 24
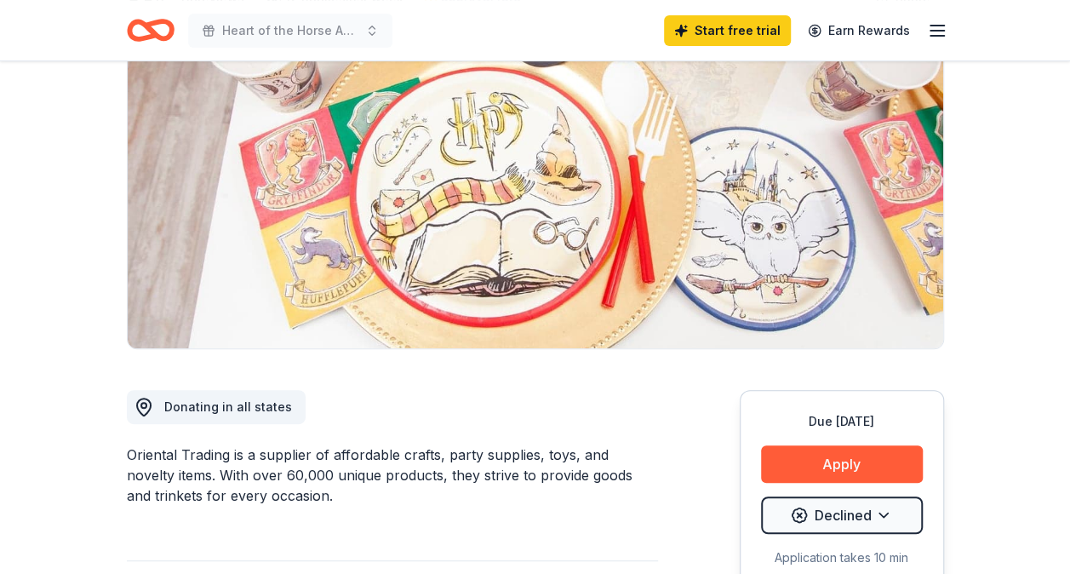
scroll to position [0, 0]
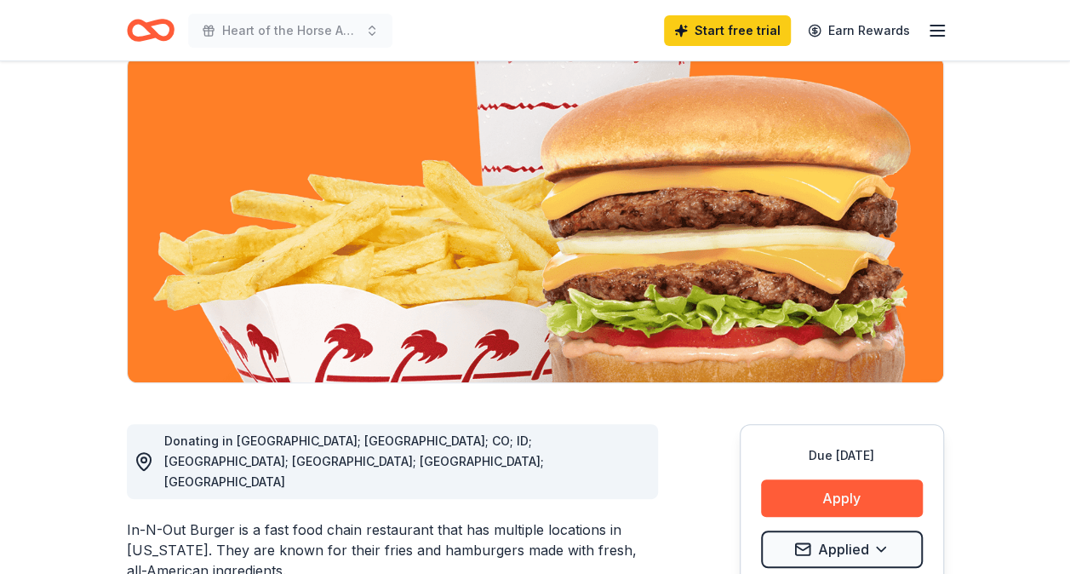
scroll to position [170, 0]
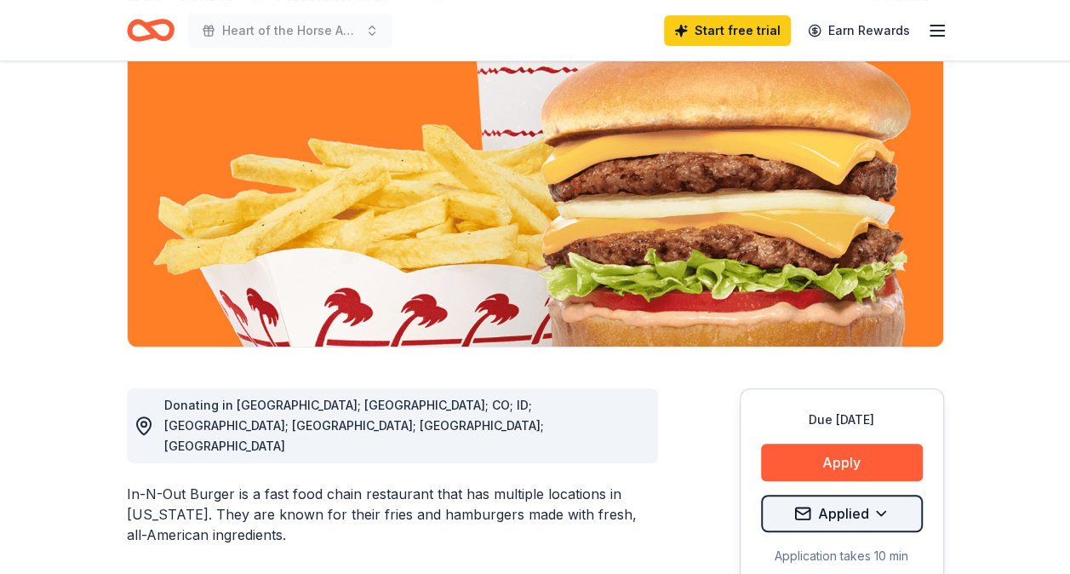
click at [882, 404] on html "Heart of the Horse Annual Fall Fundraiser Event Start free trial Earn Rewards D…" at bounding box center [535, 117] width 1070 height 574
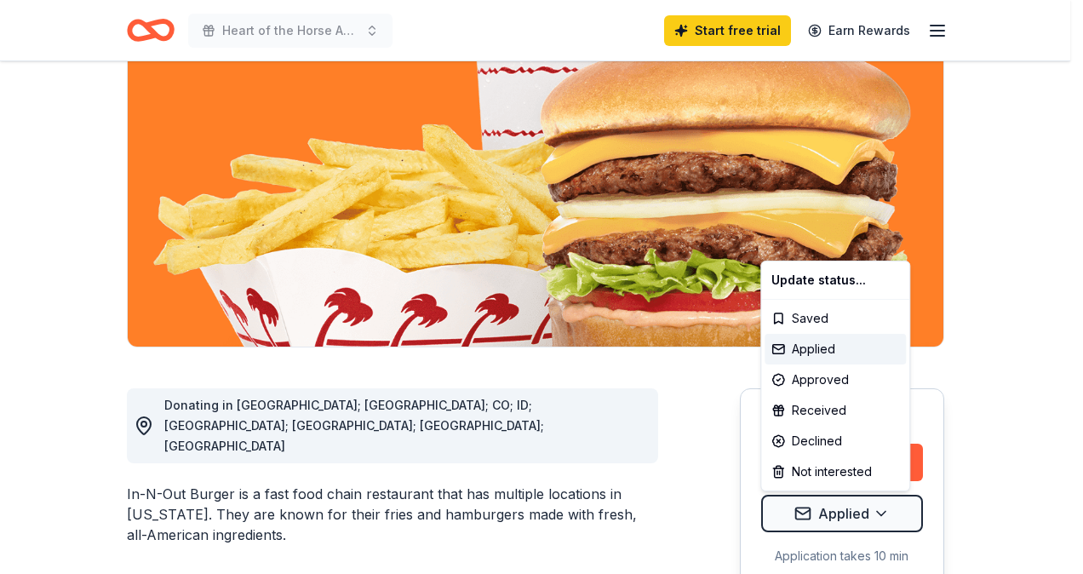
click at [1006, 404] on html "Heart of the Horse Annual Fall Fundraiser Event Start free trial Earn Rewards D…" at bounding box center [541, 117] width 1083 height 574
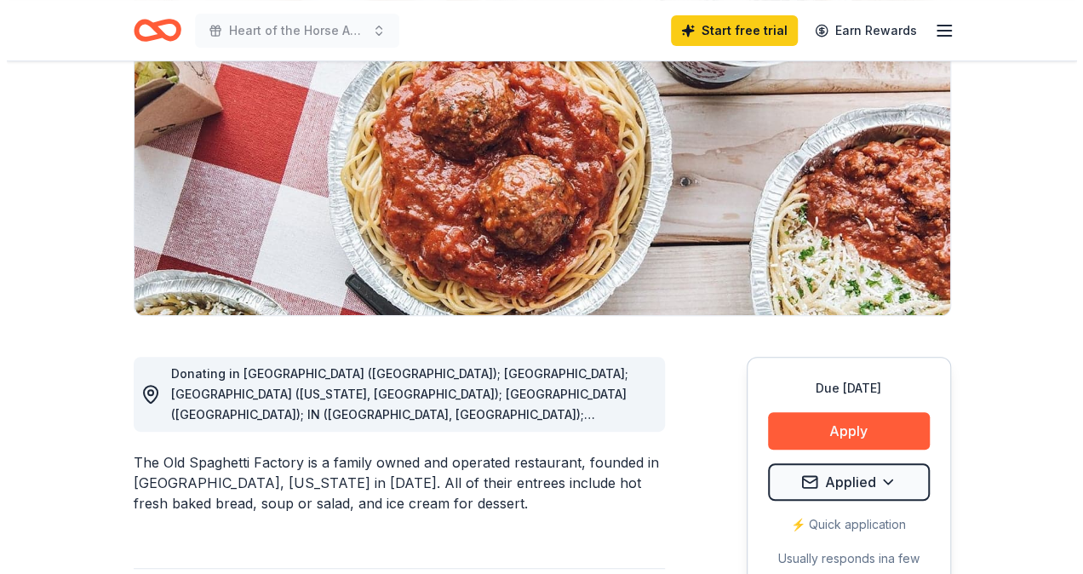
scroll to position [255, 0]
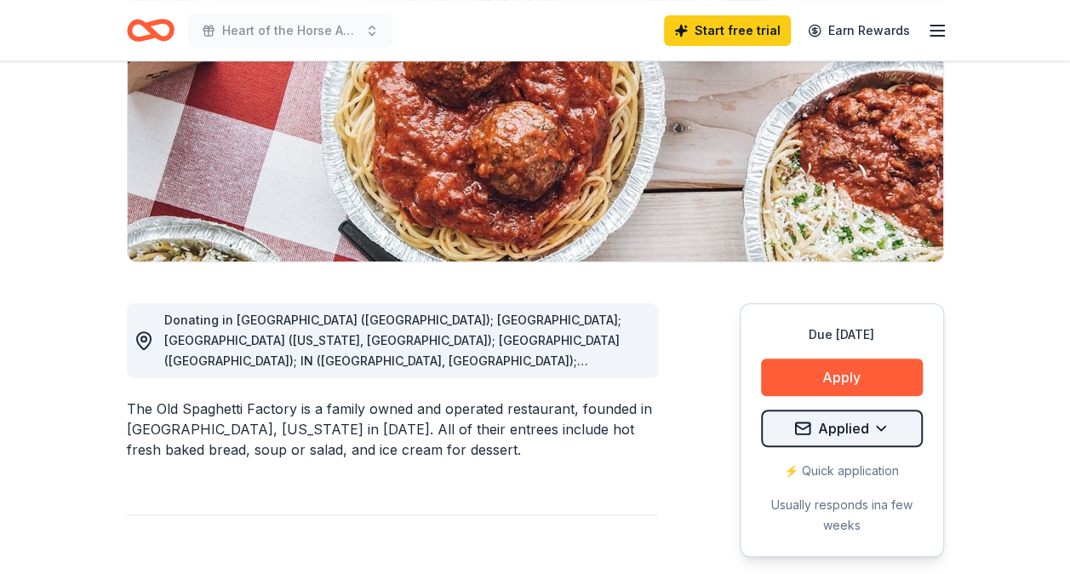
click at [840, 318] on html "Heart of the Horse Annual Fall Fundraiser Event Start free trial Earn Rewards D…" at bounding box center [535, 32] width 1070 height 574
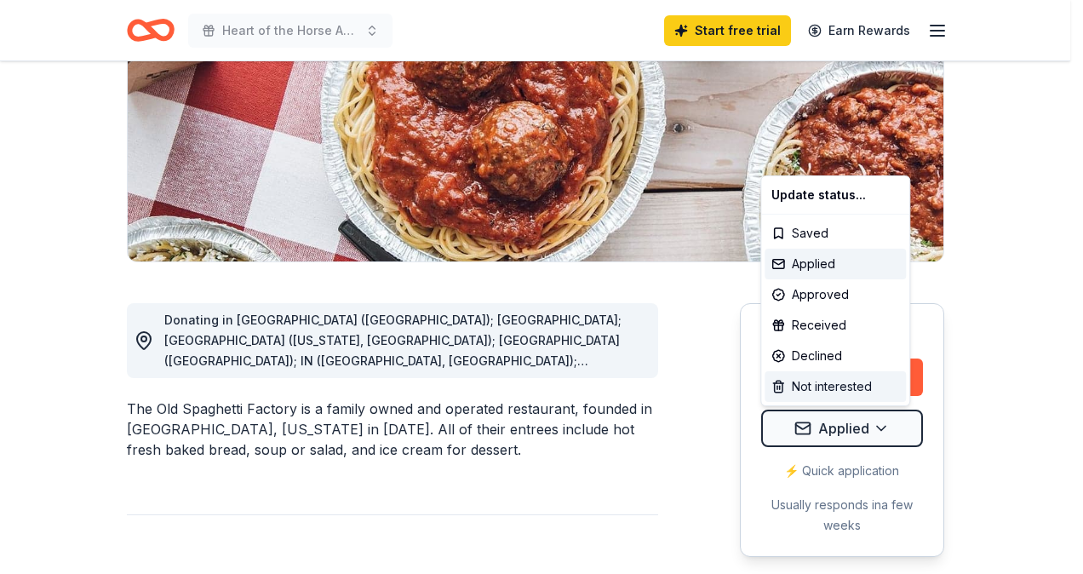
click at [822, 387] on div "Not interested" at bounding box center [835, 386] width 141 height 31
click at [824, 294] on div "Approved" at bounding box center [835, 294] width 141 height 31
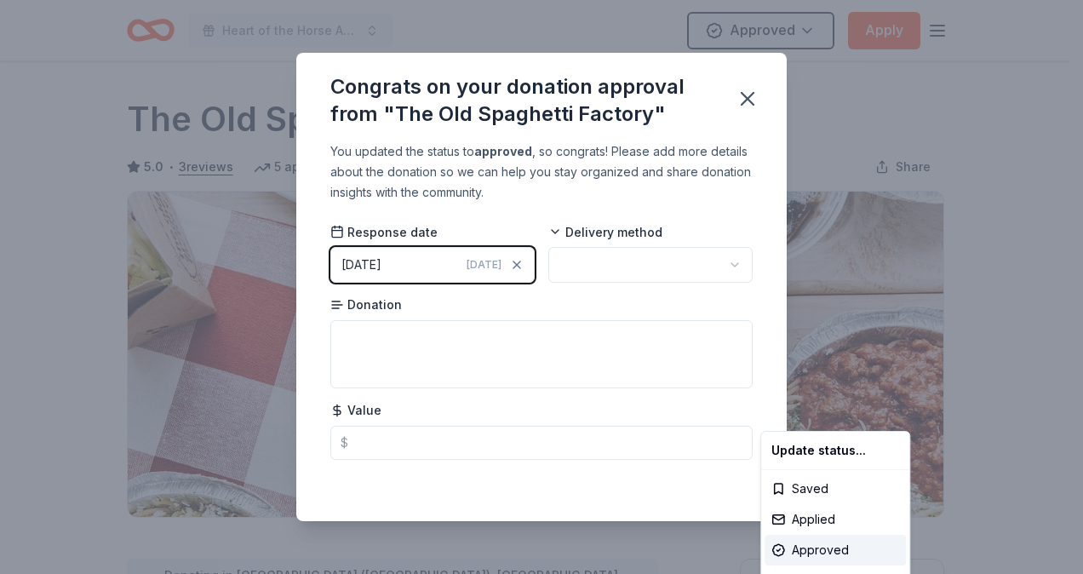
click at [450, 352] on html "Heart of the Horse Annual Fall Fundraiser Event Approved Apply Due [DATE] Share…" at bounding box center [541, 287] width 1083 height 574
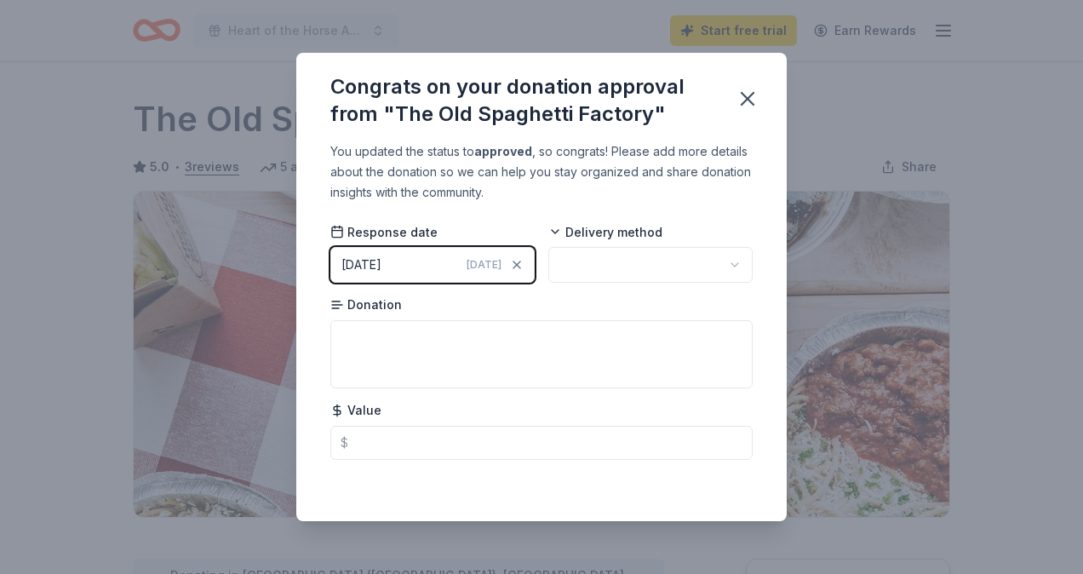
scroll to position [396, 0]
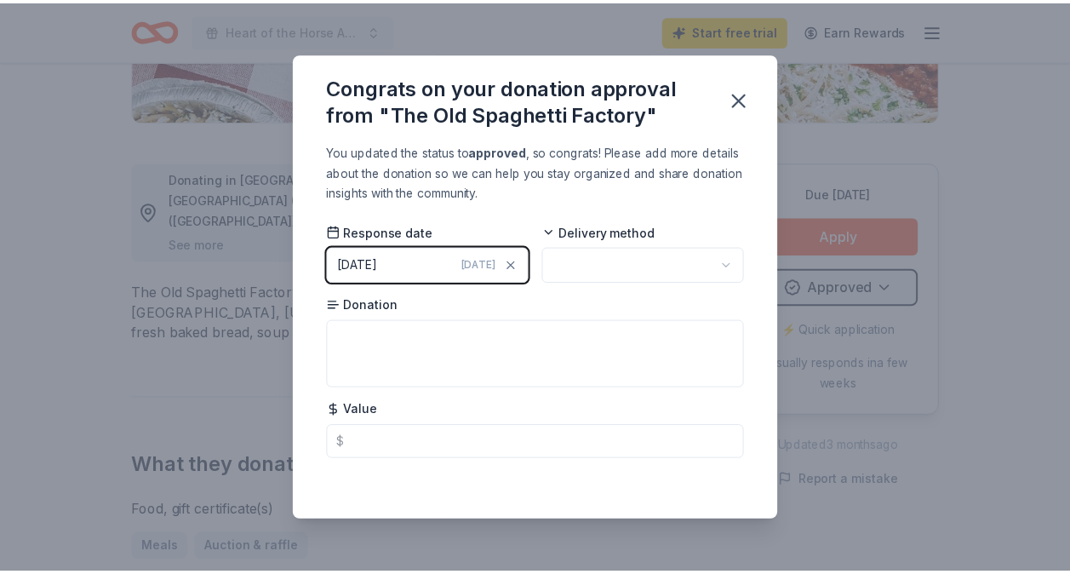
scroll to position [0, 0]
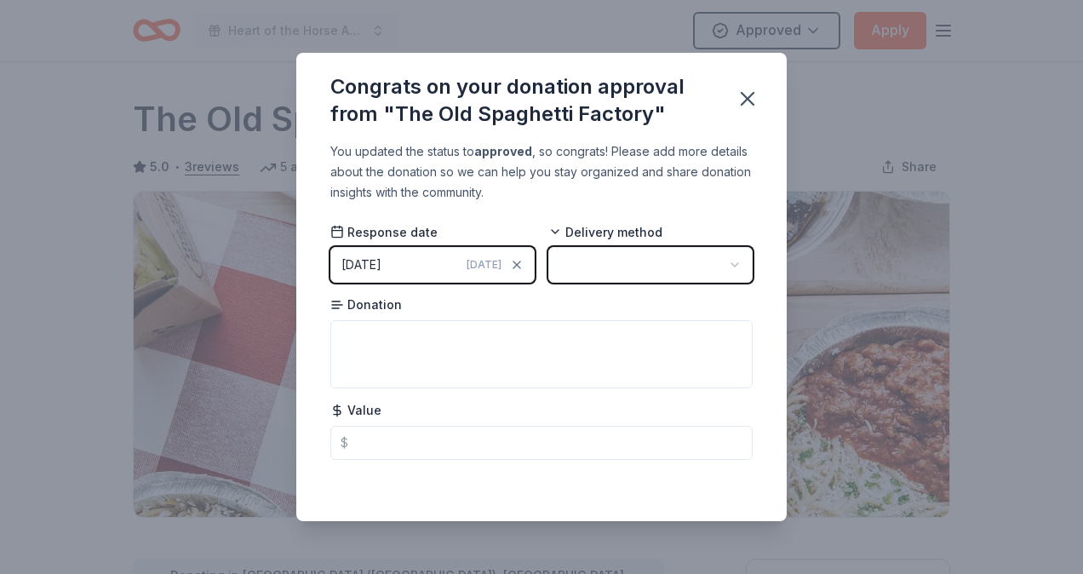
click at [739, 264] on html "Heart of the Horse Annual Fall Fundraiser Event Approved Apply Due [DATE] Share…" at bounding box center [541, 287] width 1083 height 574
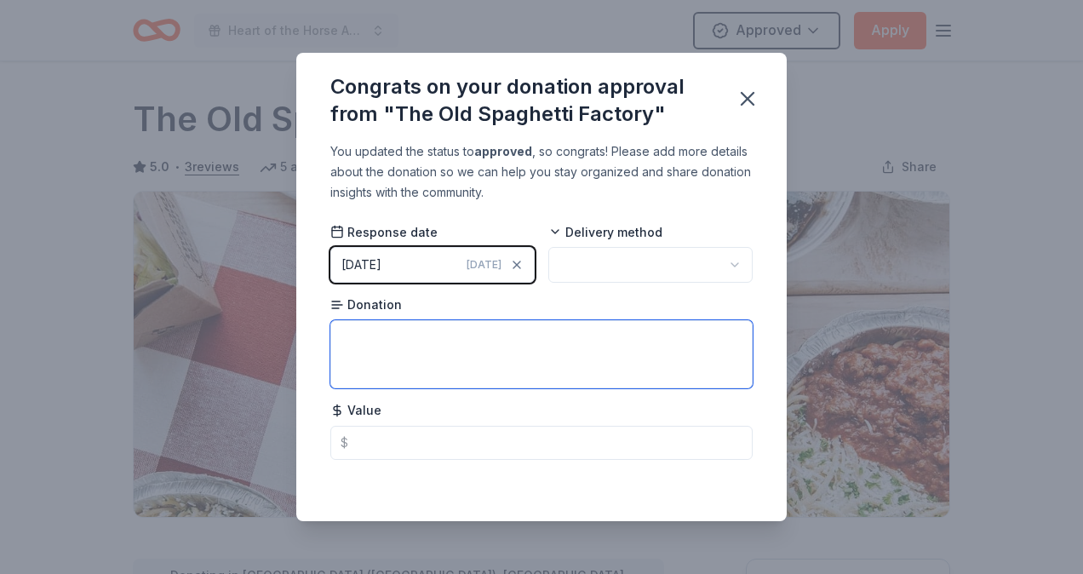
click at [434, 381] on textarea at bounding box center [541, 354] width 422 height 68
type textarea "o"
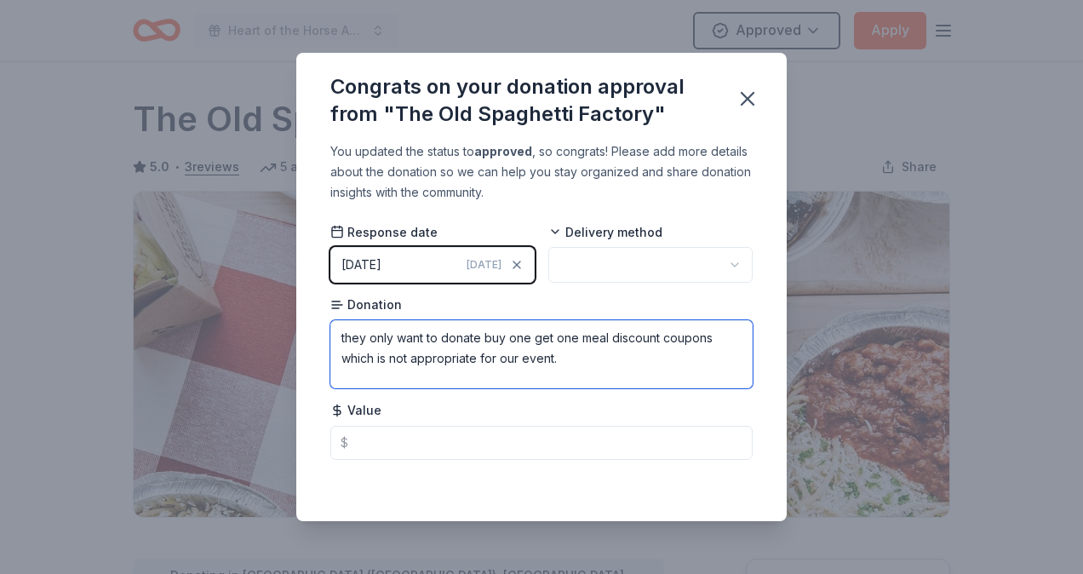
type textarea "they only want to donate buy one get one meal discount coupons which is not app…"
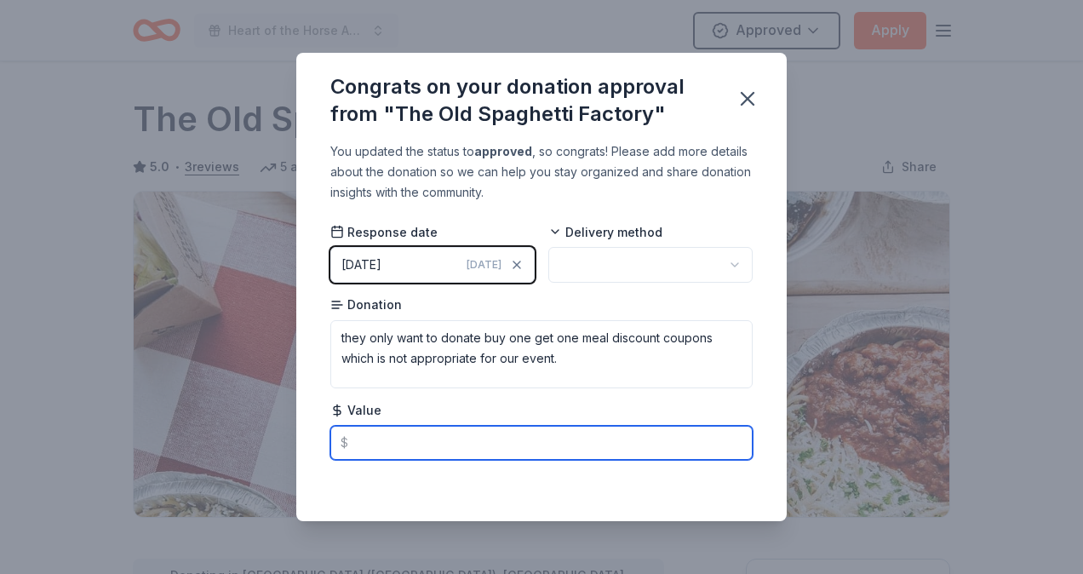
click at [427, 443] on input "text" at bounding box center [541, 443] width 422 height 34
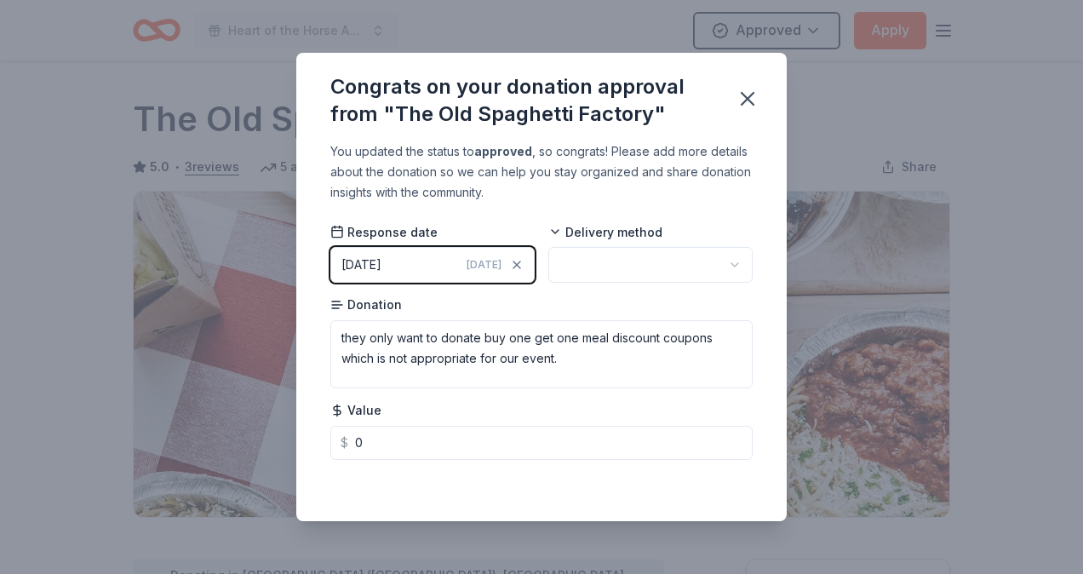
type input "0.00"
click at [736, 479] on div "Saved" at bounding box center [541, 483] width 422 height 20
click at [747, 96] on icon "button" at bounding box center [748, 99] width 24 height 24
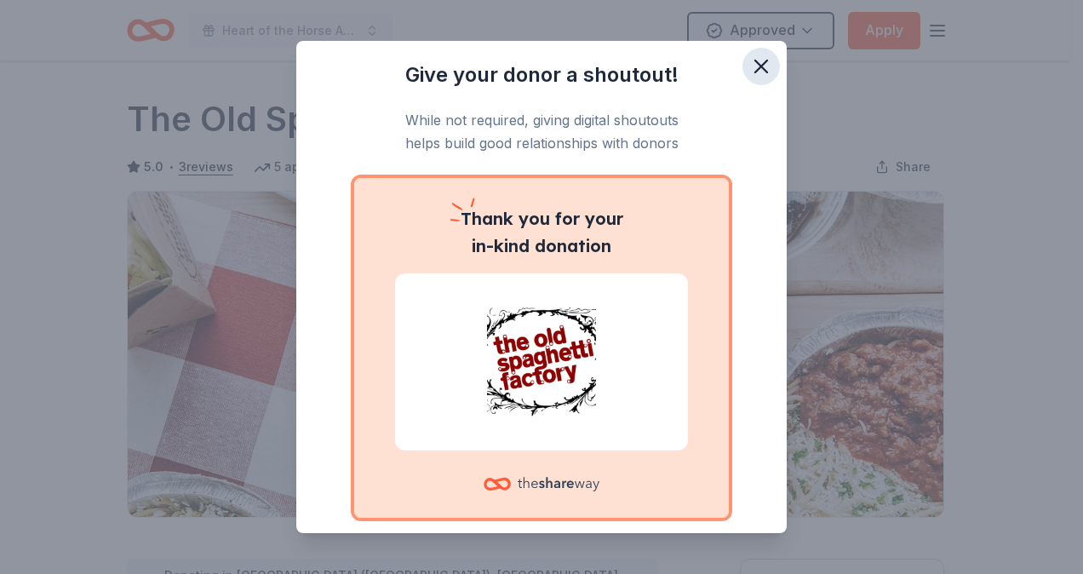
click at [754, 66] on icon "button" at bounding box center [761, 66] width 24 height 24
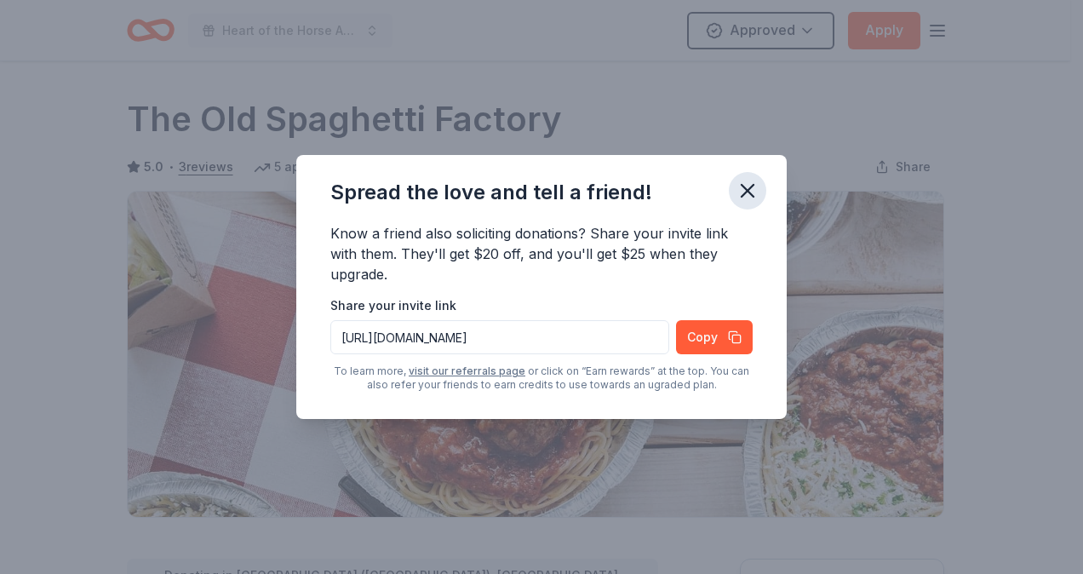
click at [748, 186] on icon "button" at bounding box center [748, 191] width 24 height 24
